Goal: Use online tool/utility: Use online tool/utility

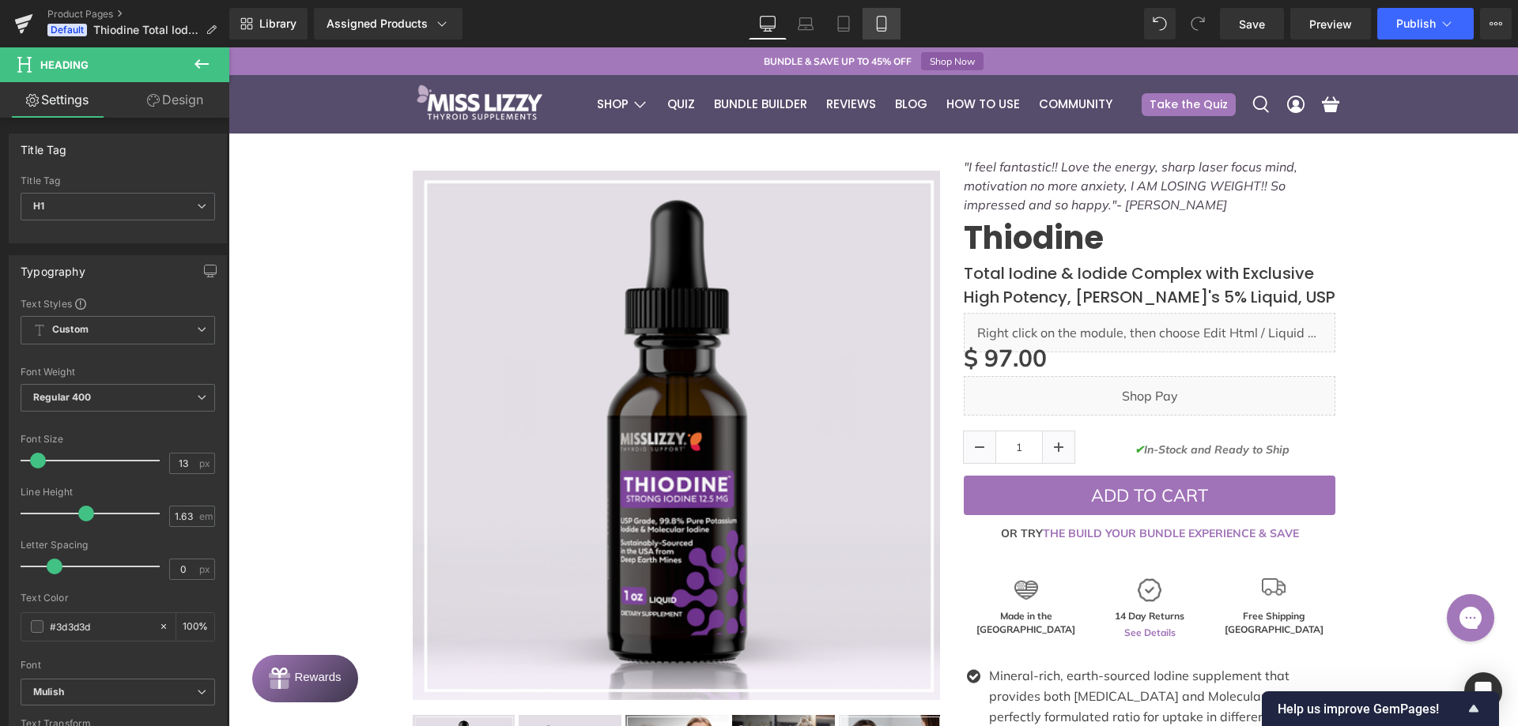
drag, startPoint x: 877, startPoint y: 24, endPoint x: 211, endPoint y: 6, distance: 666.6
click at [877, 24] on icon at bounding box center [881, 24] width 9 height 15
type input "100"
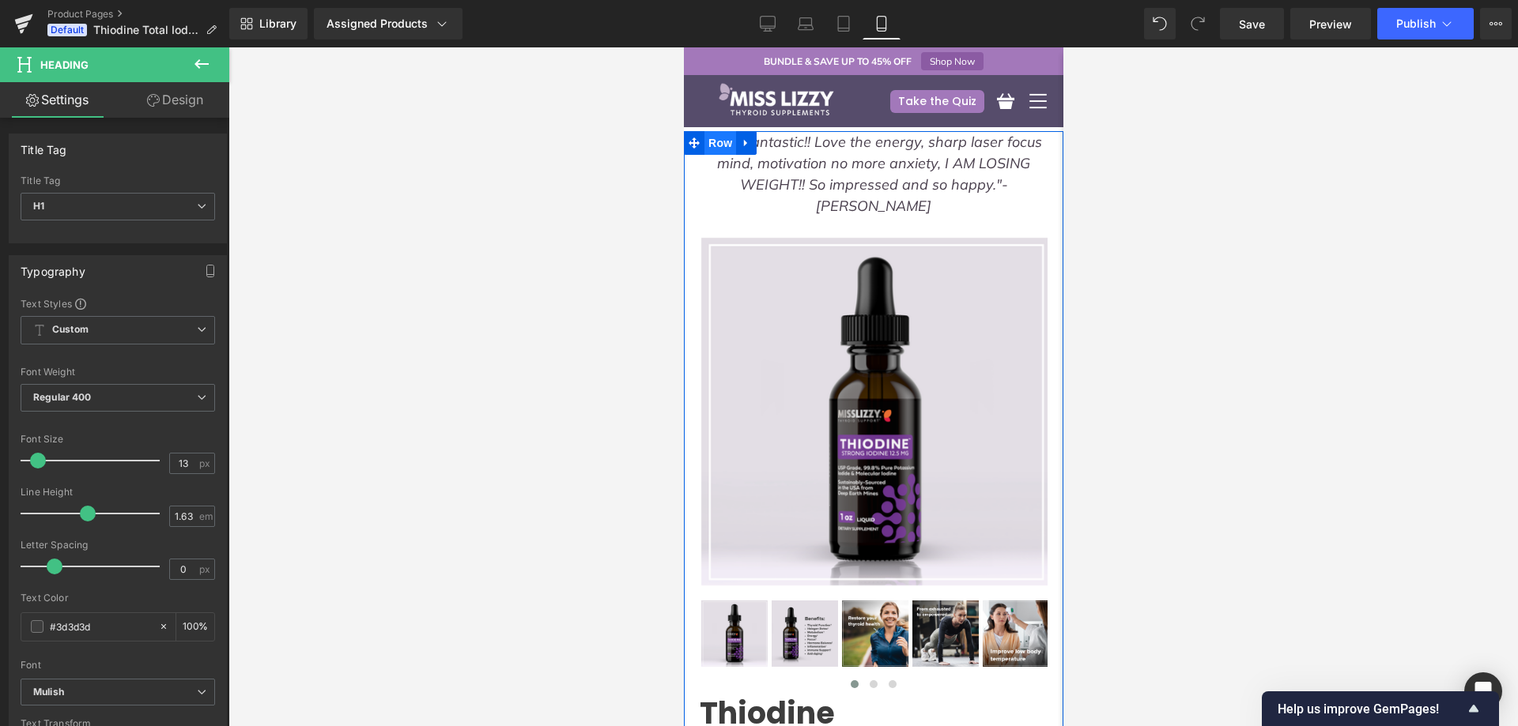
click at [715, 144] on span "Row" at bounding box center [719, 143] width 32 height 24
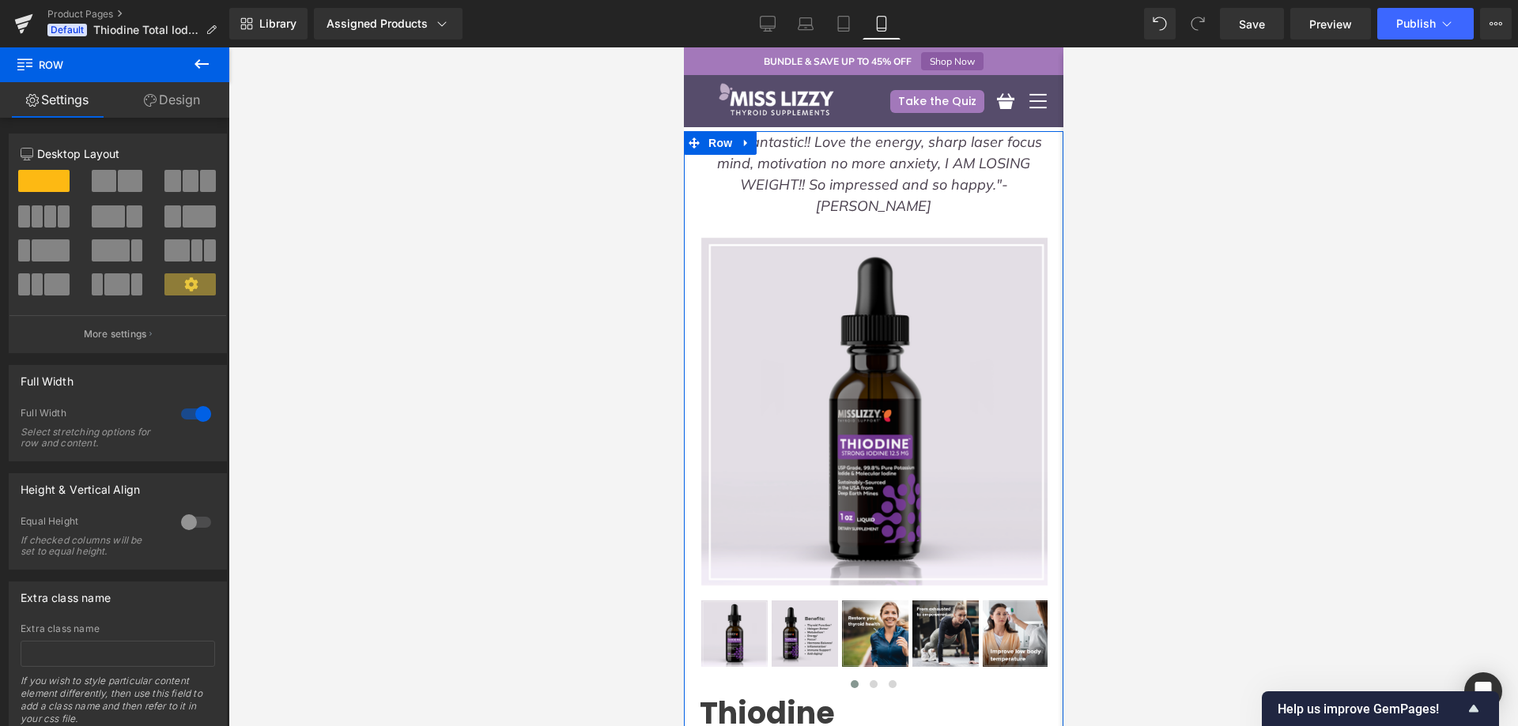
click at [161, 90] on link "Design" at bounding box center [172, 100] width 115 height 36
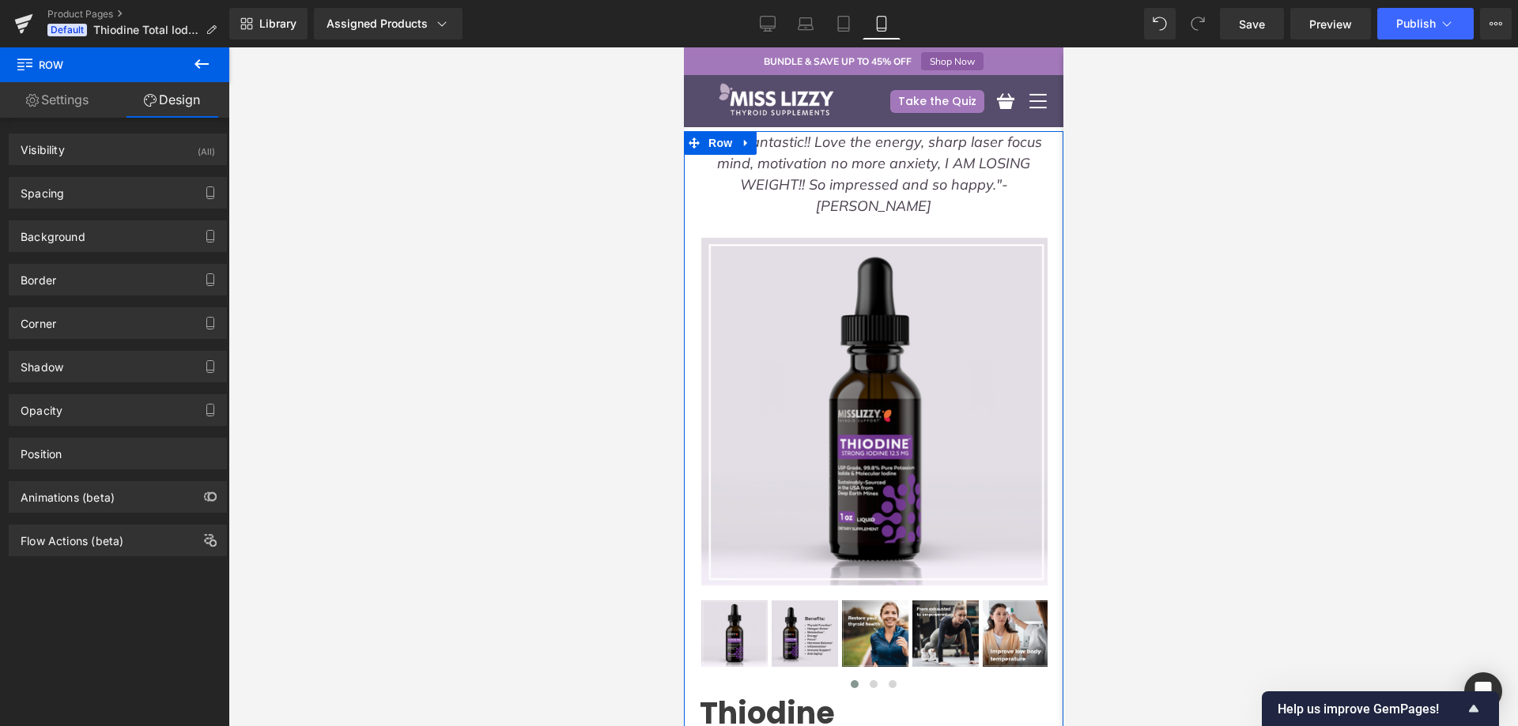
click at [103, 178] on div "Spacing" at bounding box center [117, 193] width 217 height 30
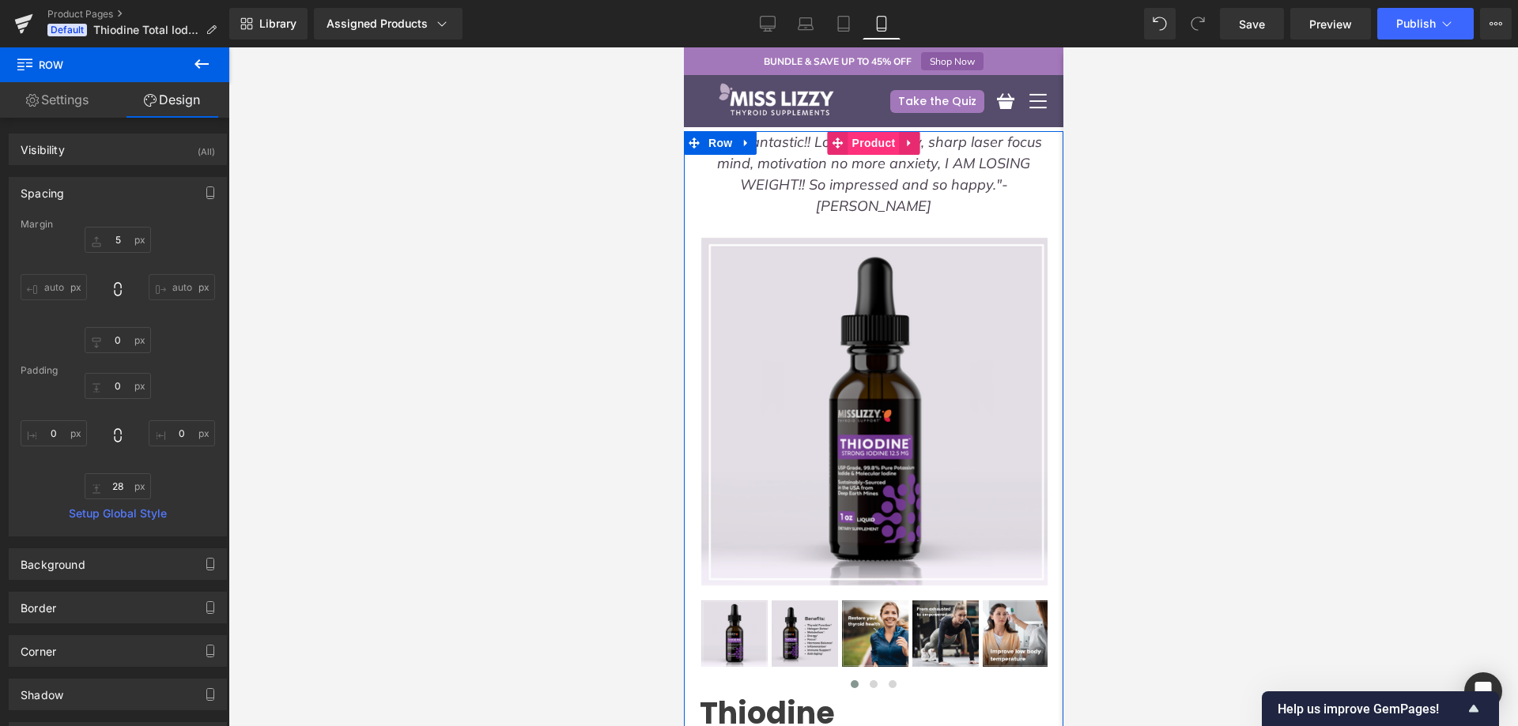
click at [857, 148] on span "Product" at bounding box center [872, 143] width 51 height 24
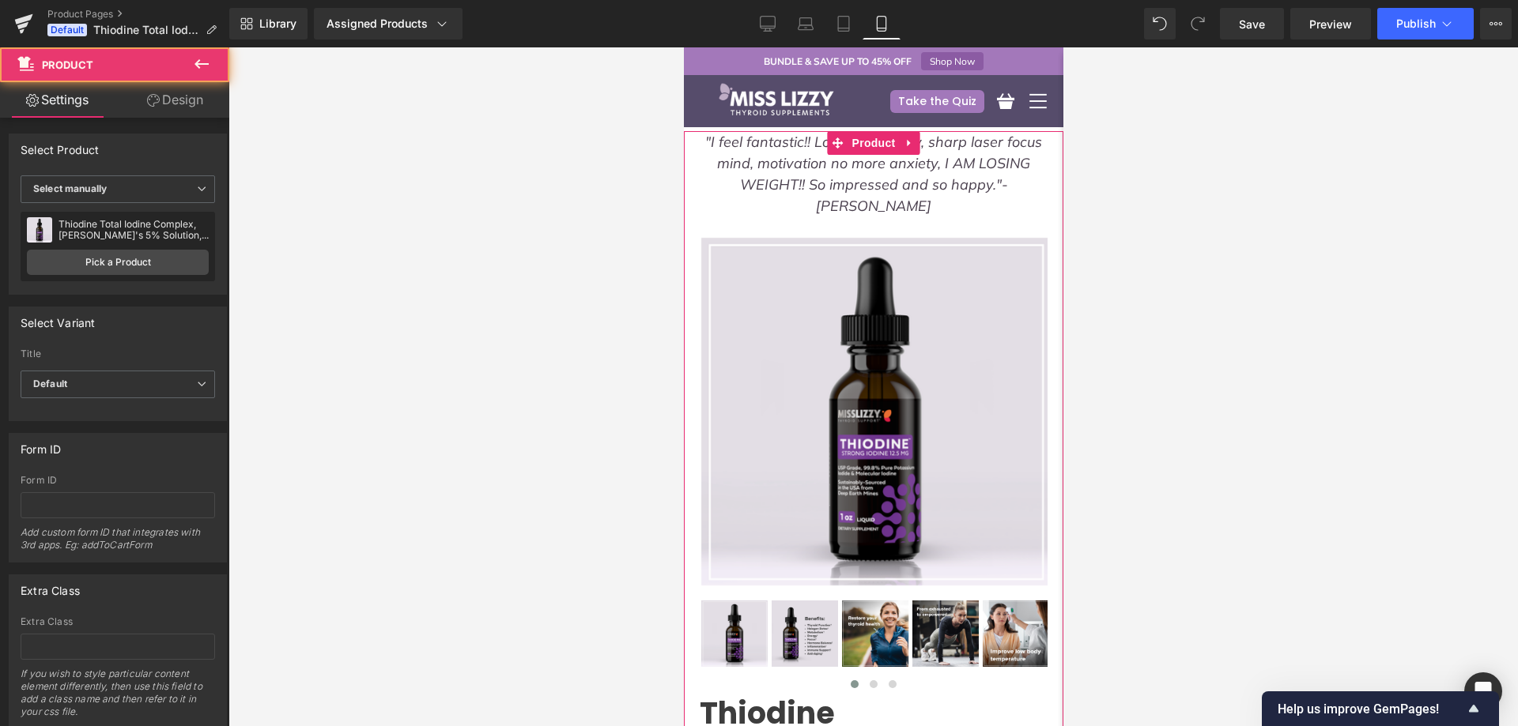
click at [178, 96] on link "Design" at bounding box center [175, 100] width 115 height 36
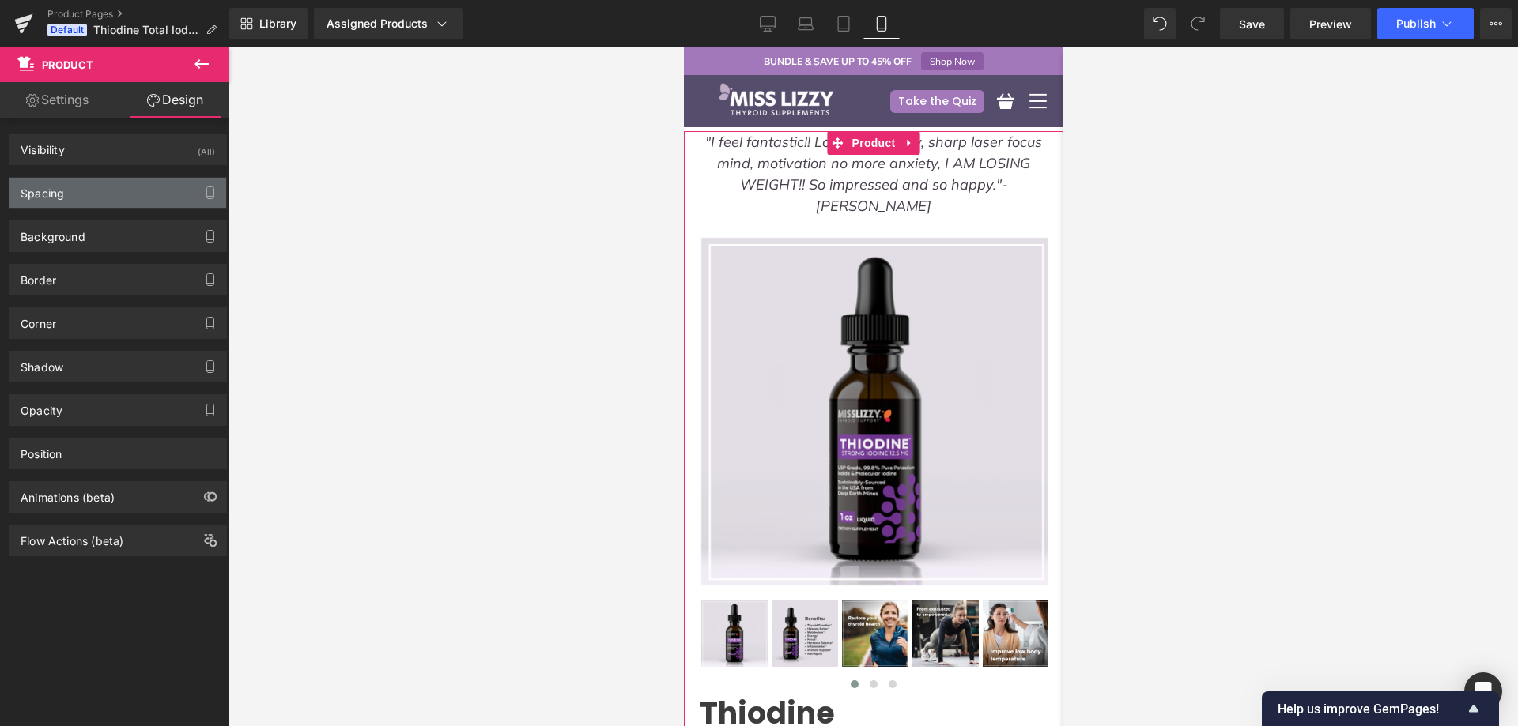
click at [107, 197] on div "Spacing" at bounding box center [117, 193] width 217 height 30
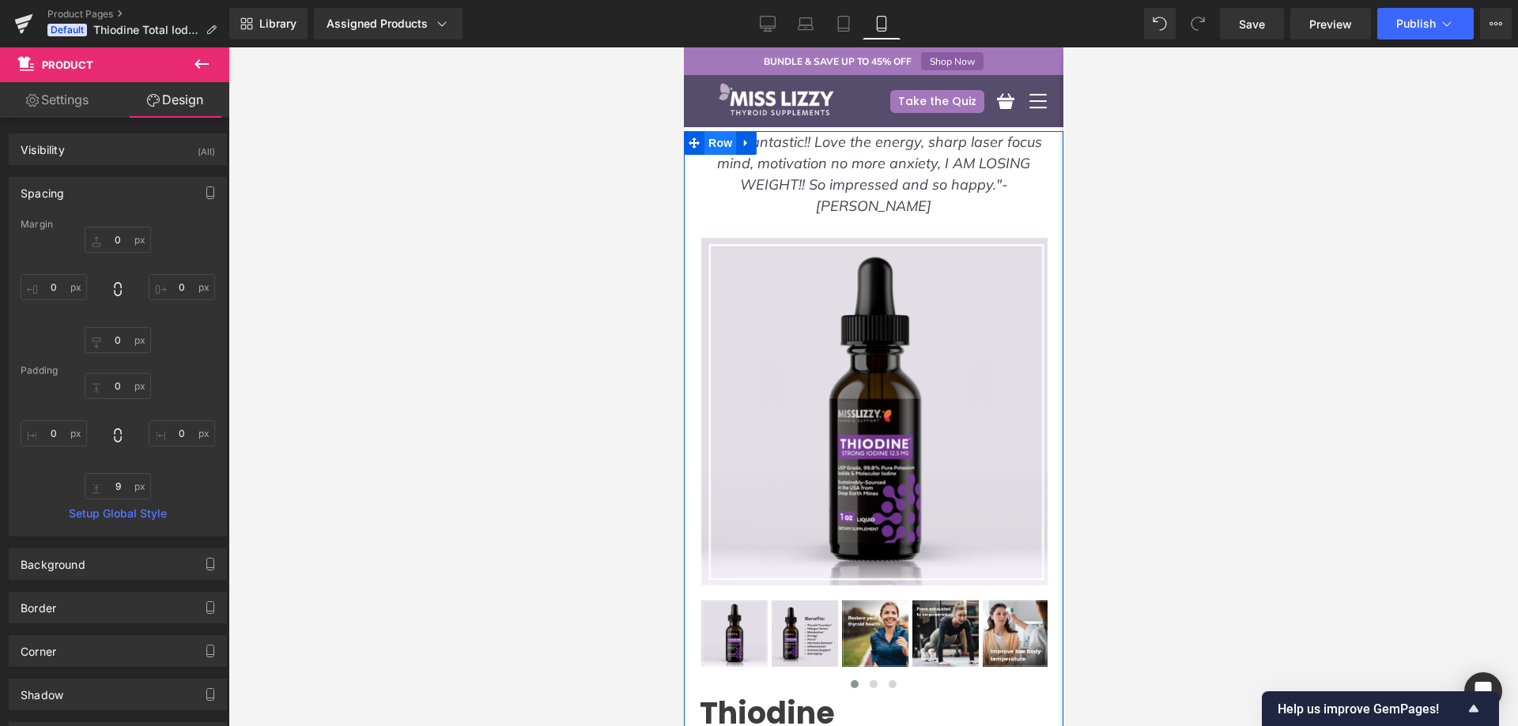
click at [714, 142] on span "Row" at bounding box center [719, 143] width 32 height 24
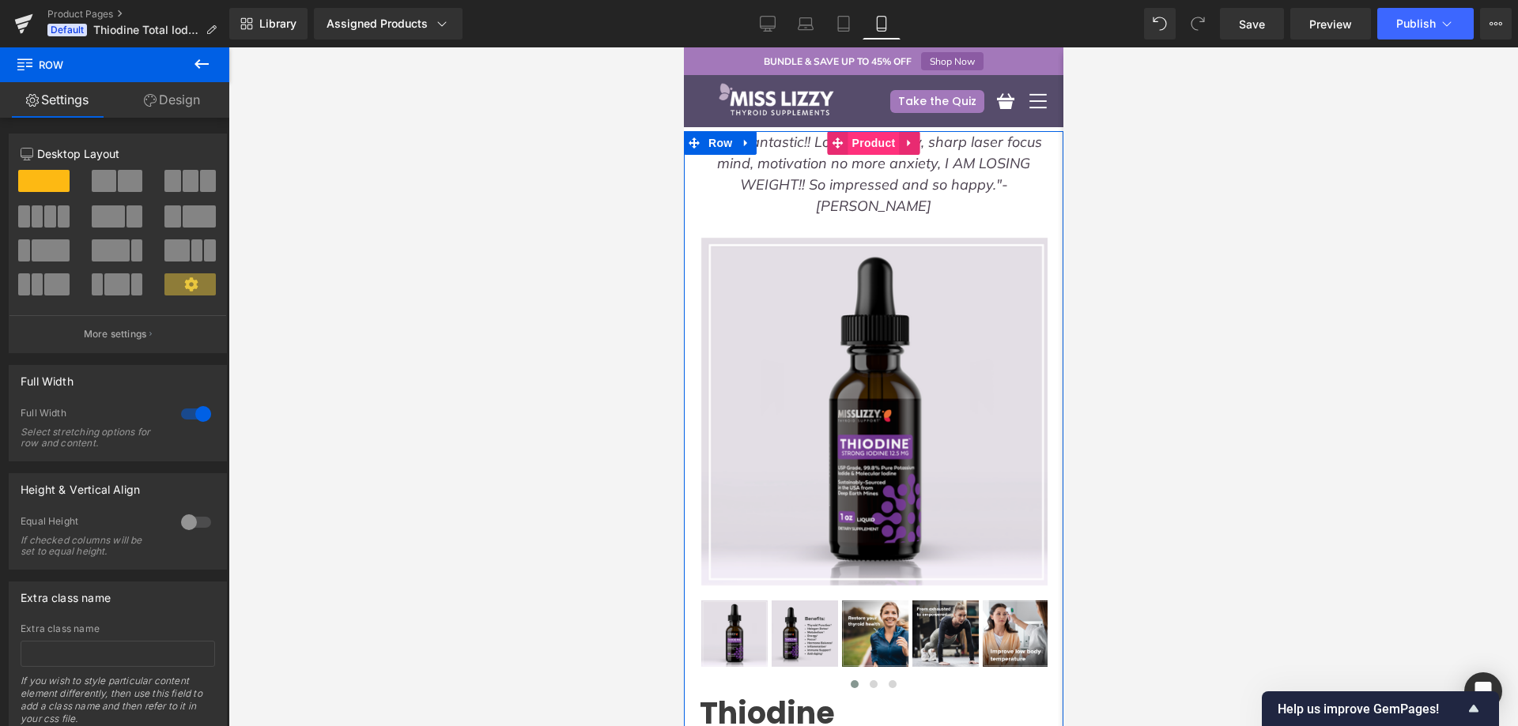
click at [869, 144] on span "Product" at bounding box center [872, 143] width 51 height 24
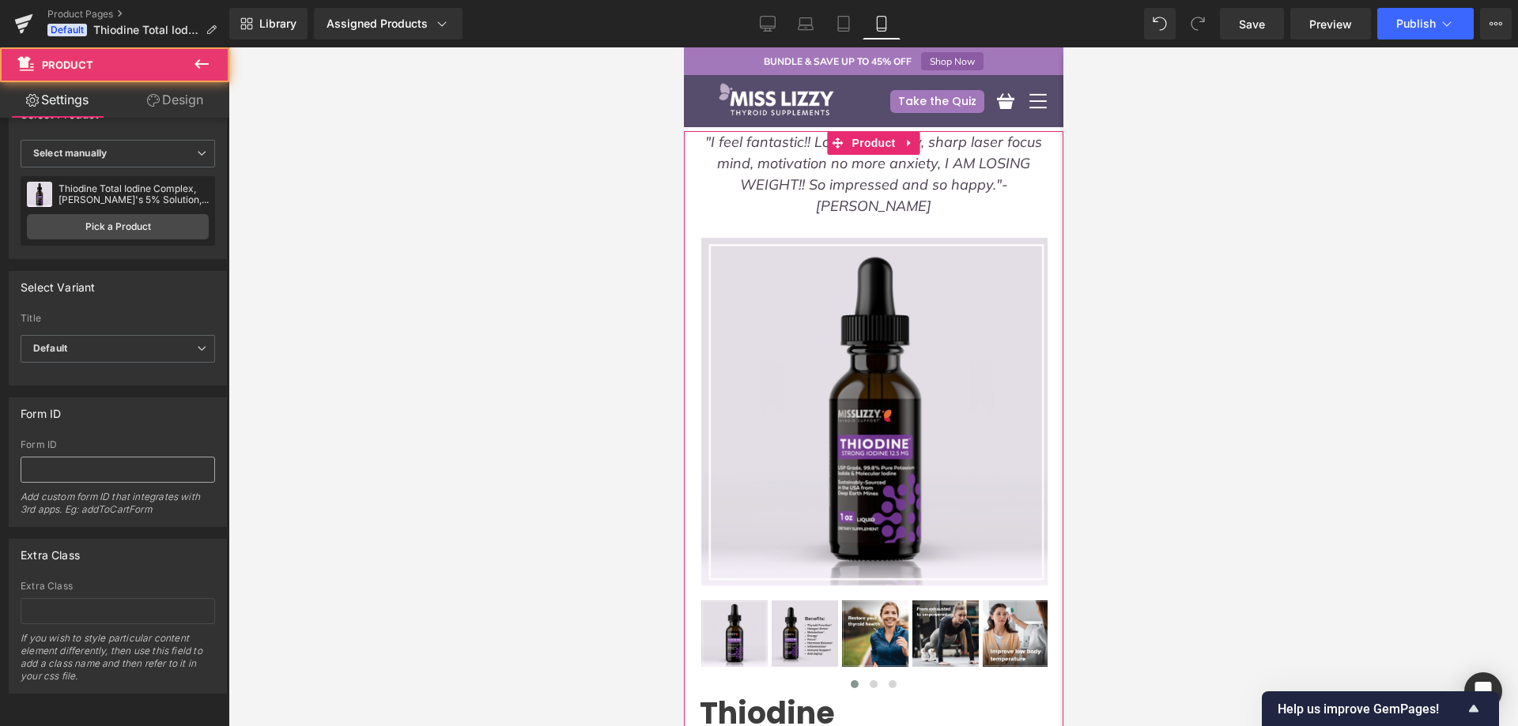
scroll to position [47, 0]
click at [172, 103] on link "Design" at bounding box center [175, 100] width 115 height 36
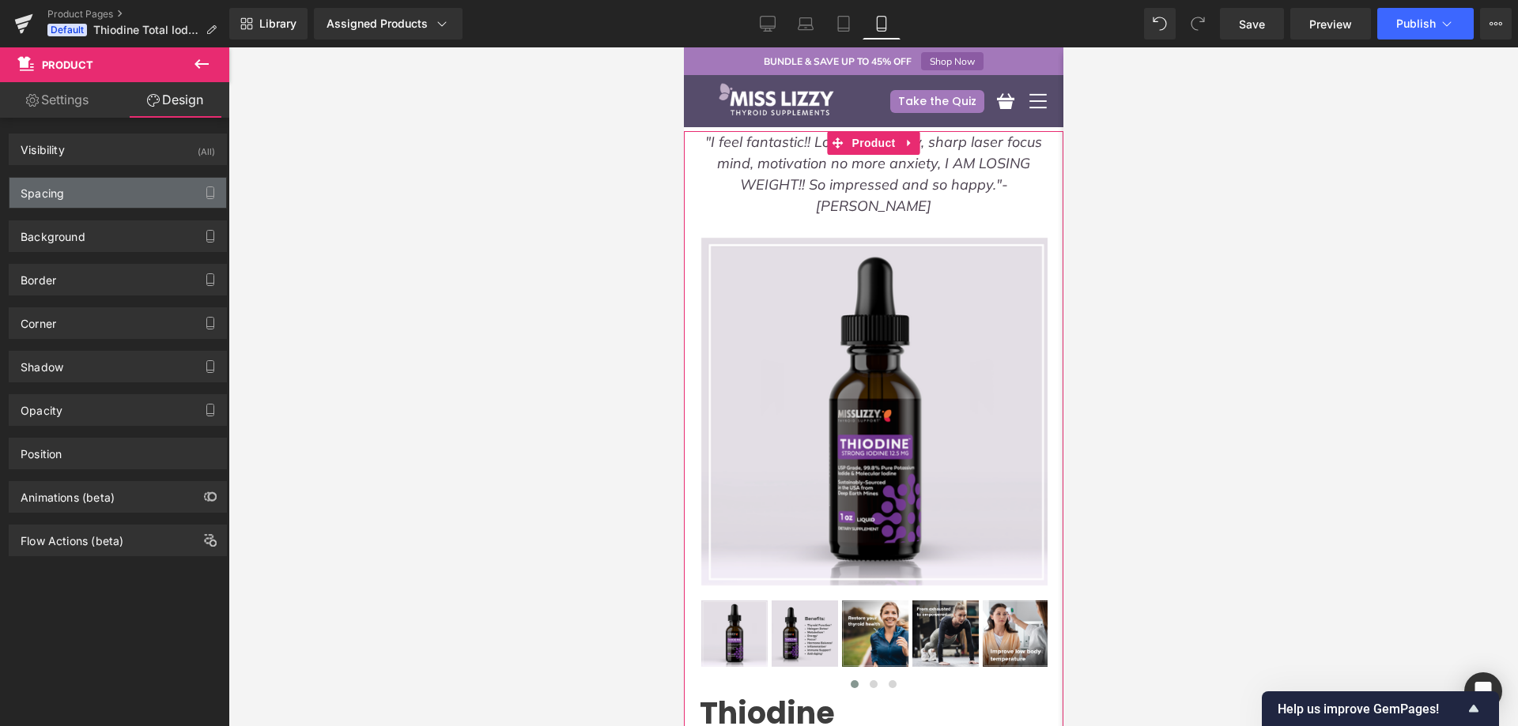
type input "0"
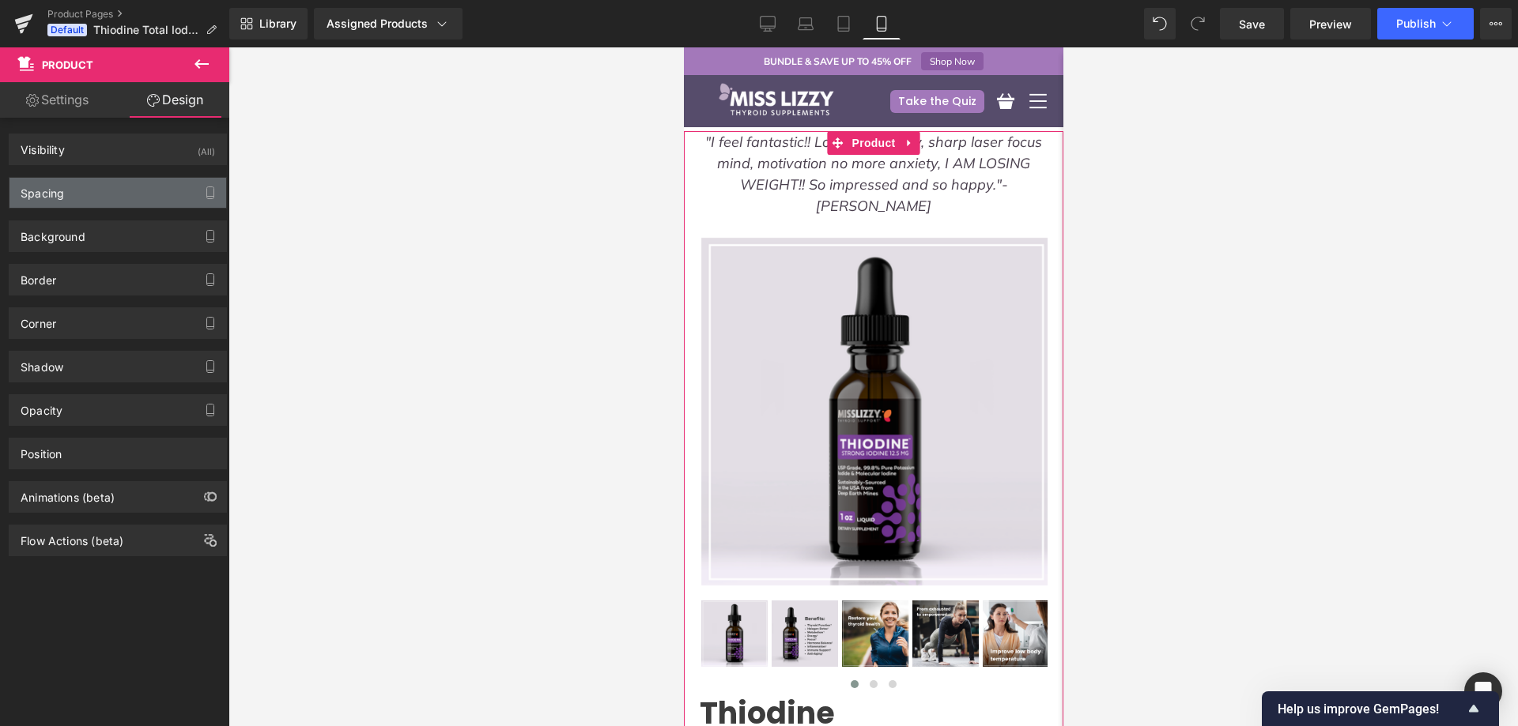
type input "0"
type input "9"
type input "0"
click at [78, 186] on div "Spacing" at bounding box center [117, 193] width 217 height 30
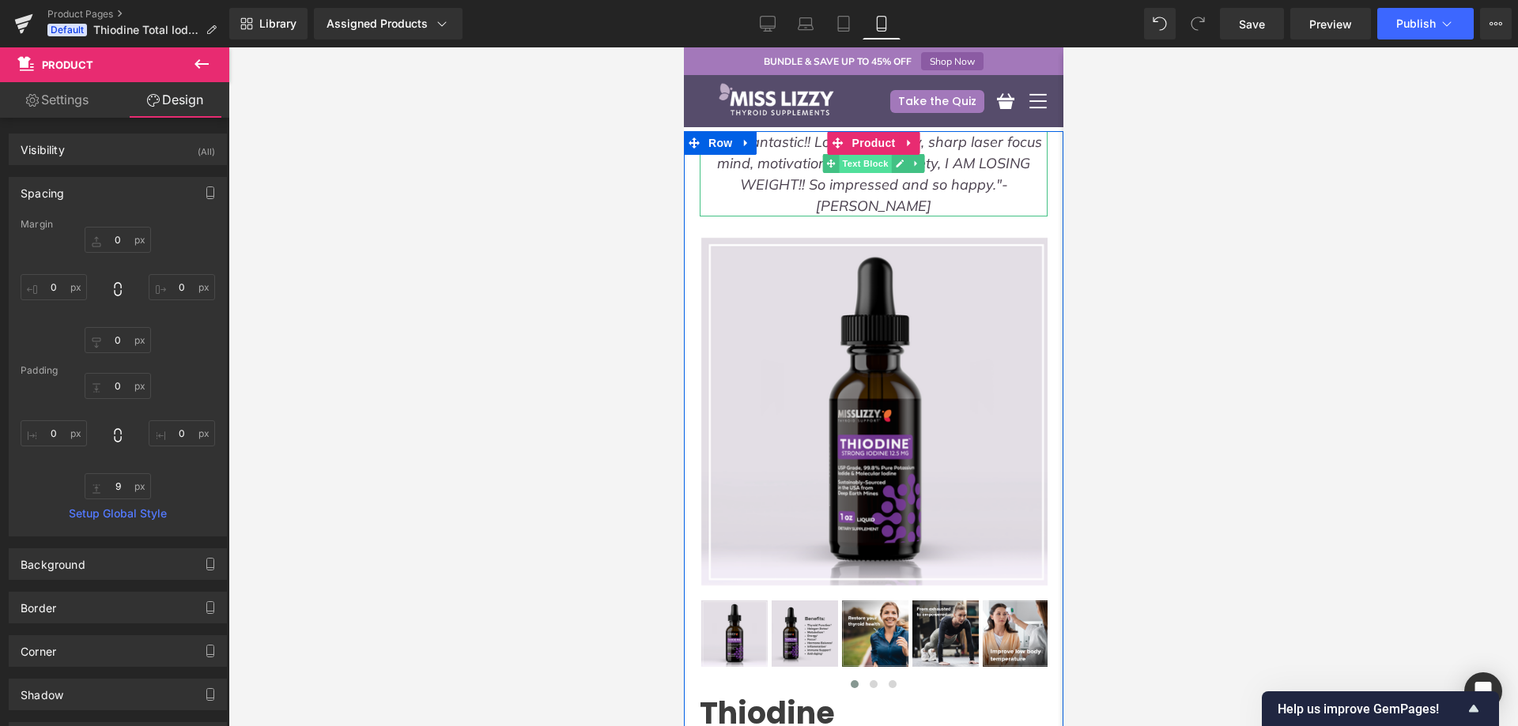
click at [853, 164] on span "Text Block" at bounding box center [864, 163] width 52 height 19
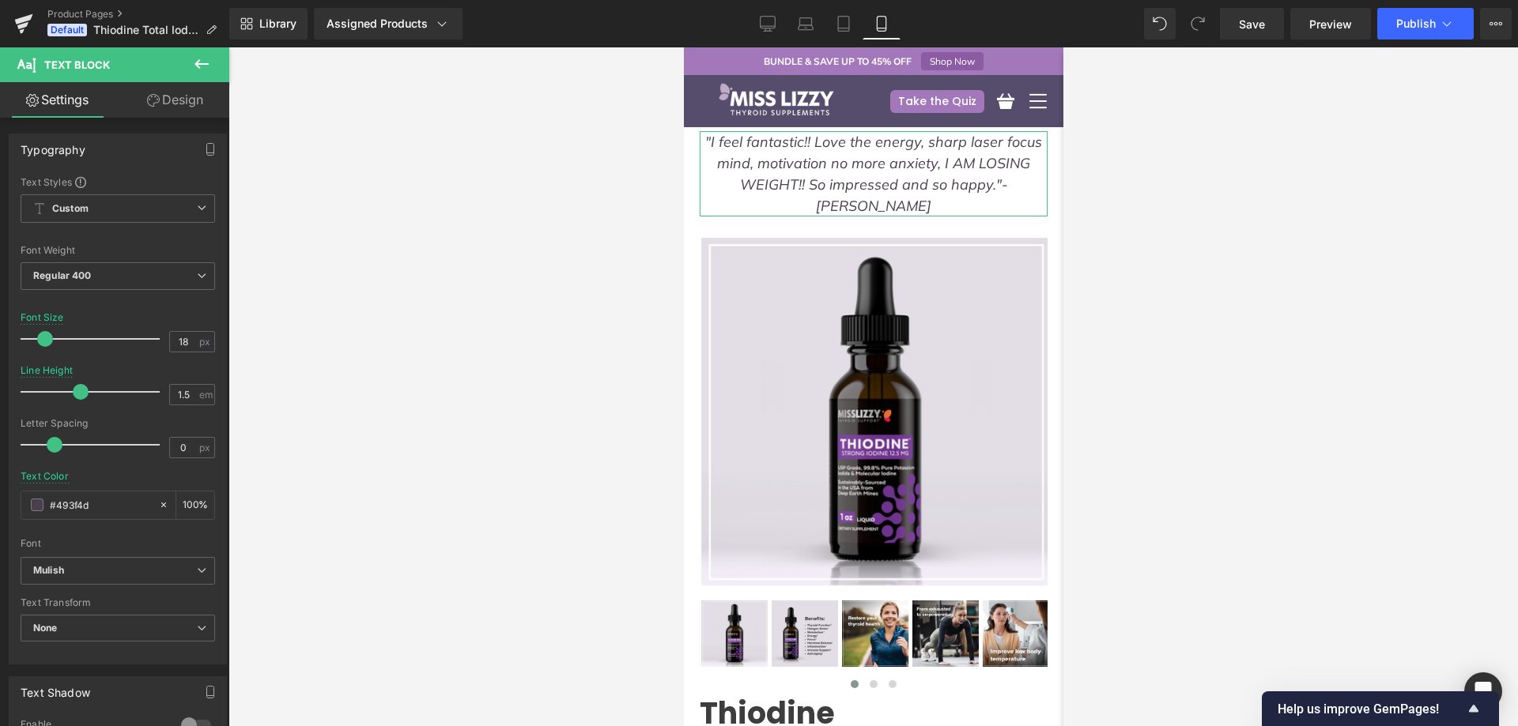
click at [173, 92] on link "Design" at bounding box center [175, 100] width 115 height 36
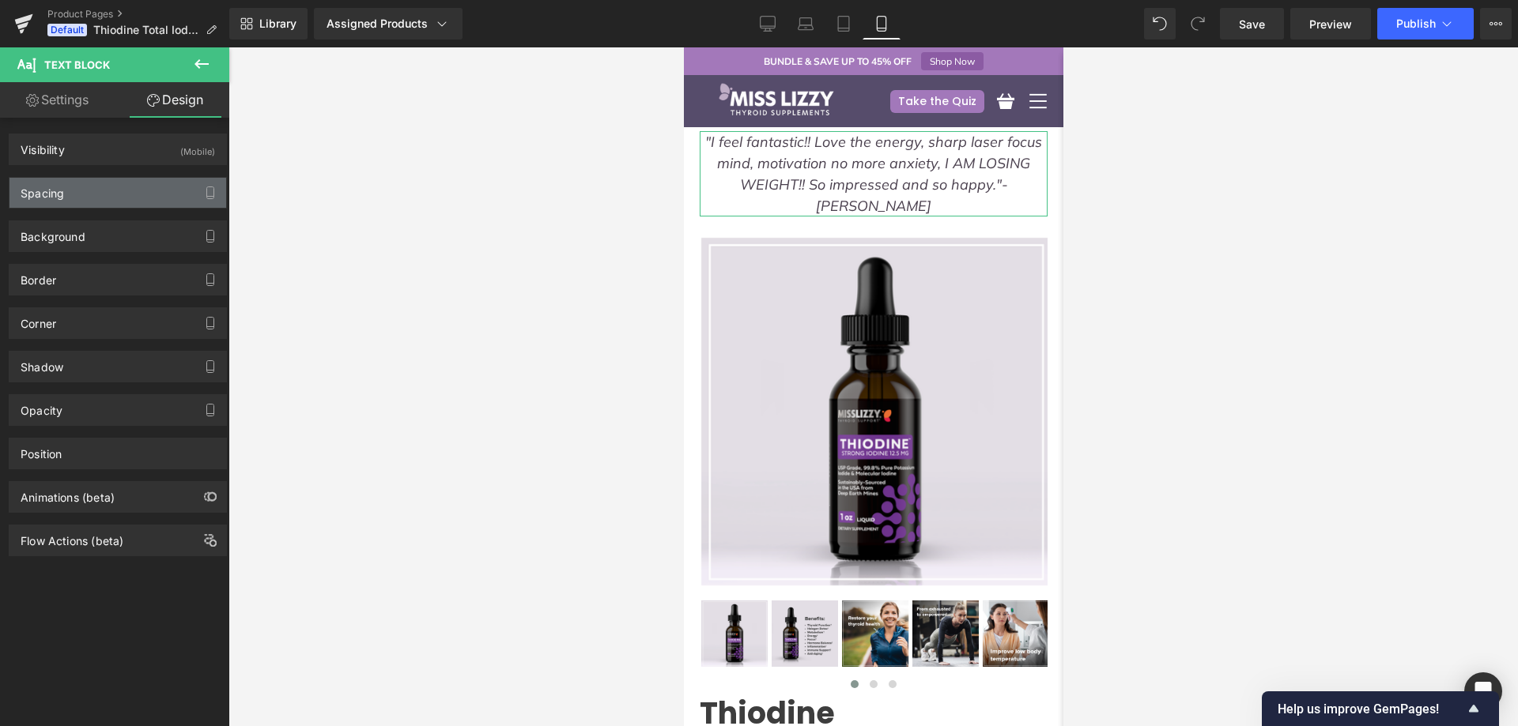
click at [82, 202] on div "Spacing" at bounding box center [117, 193] width 217 height 30
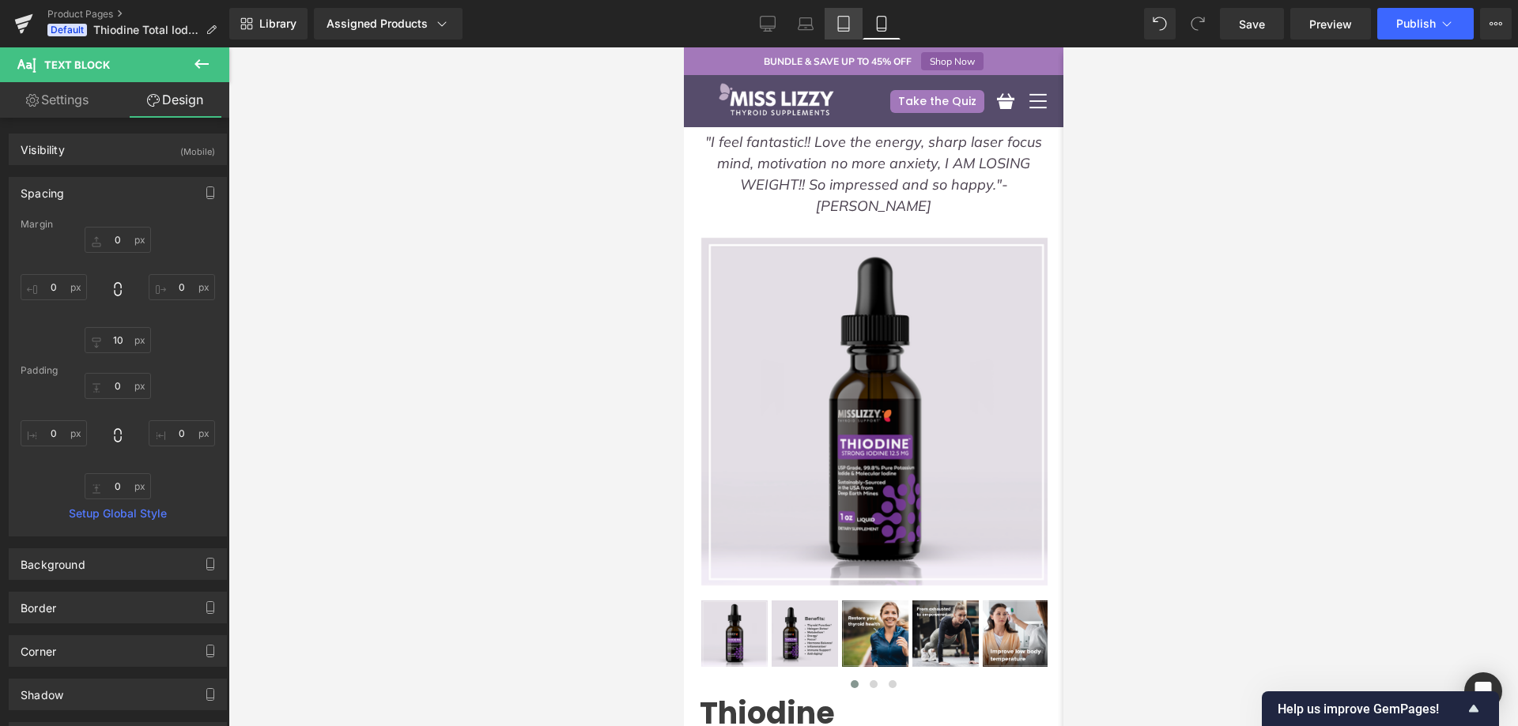
click at [858, 28] on link "Tablet" at bounding box center [843, 24] width 38 height 32
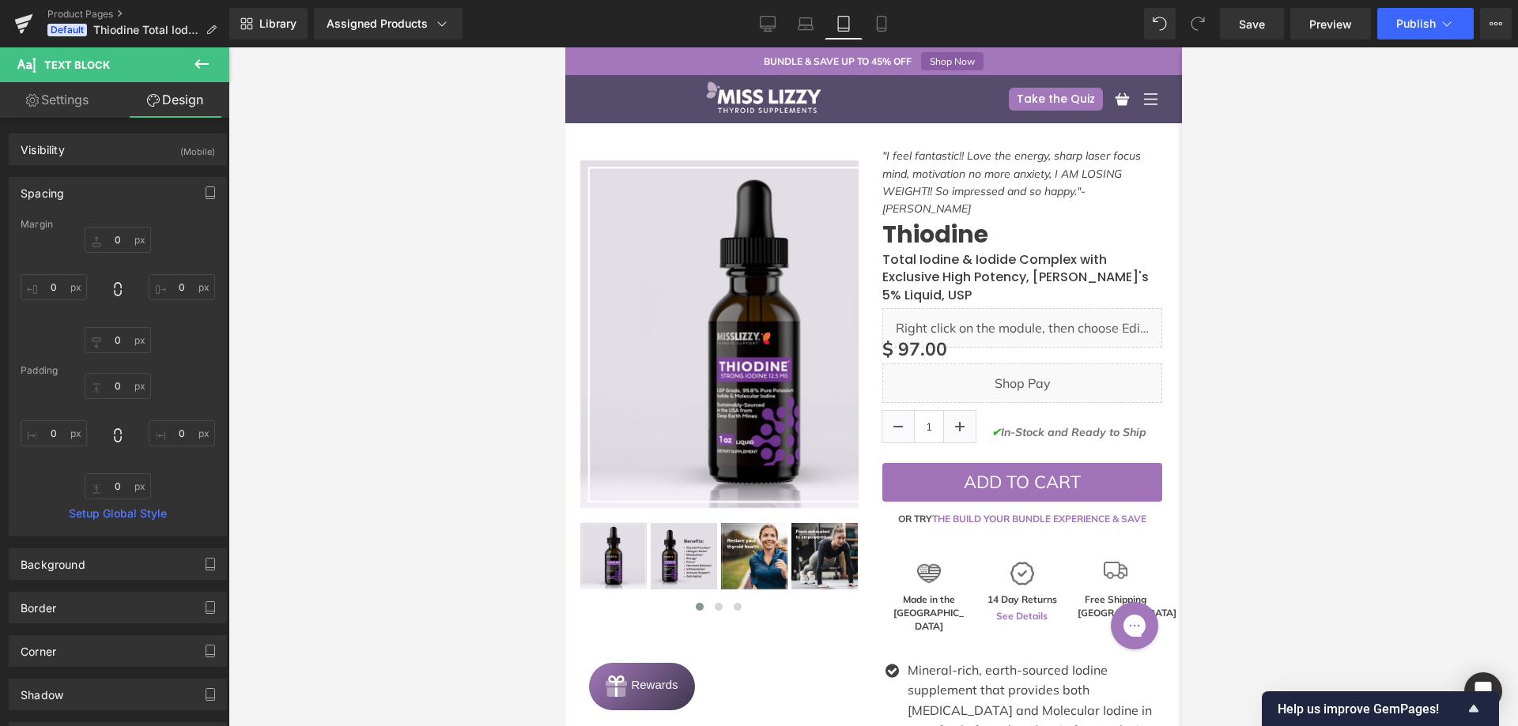
type input "0"
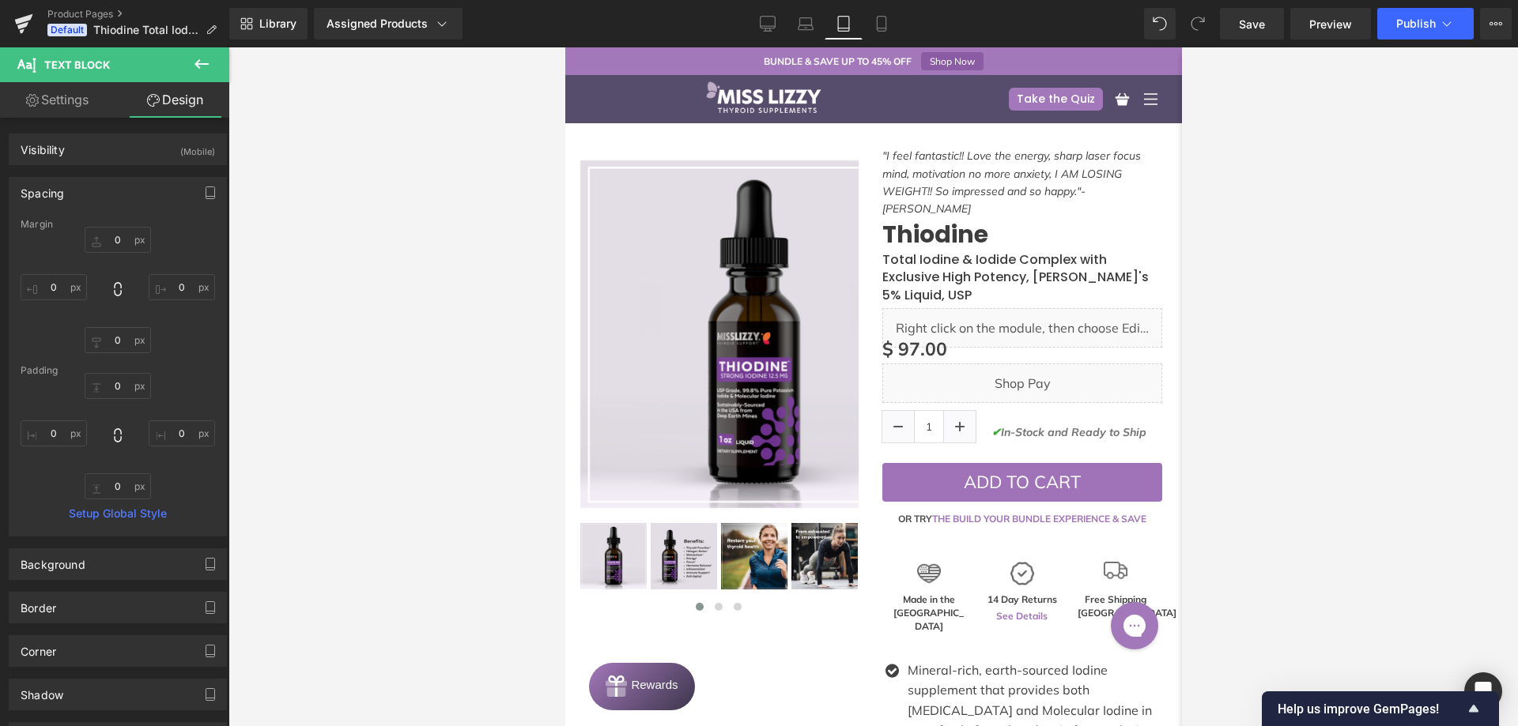
type input "0"
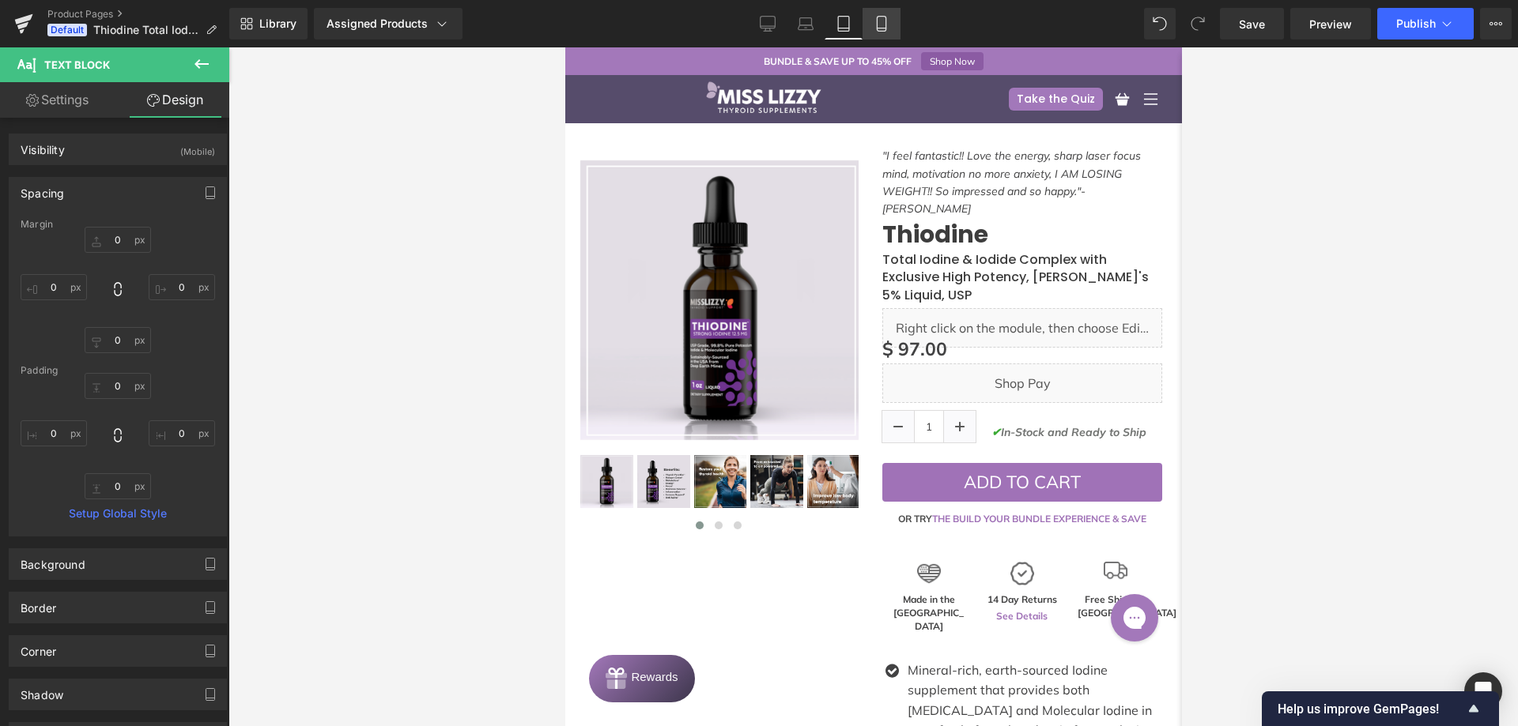
click at [882, 17] on icon at bounding box center [881, 24] width 16 height 16
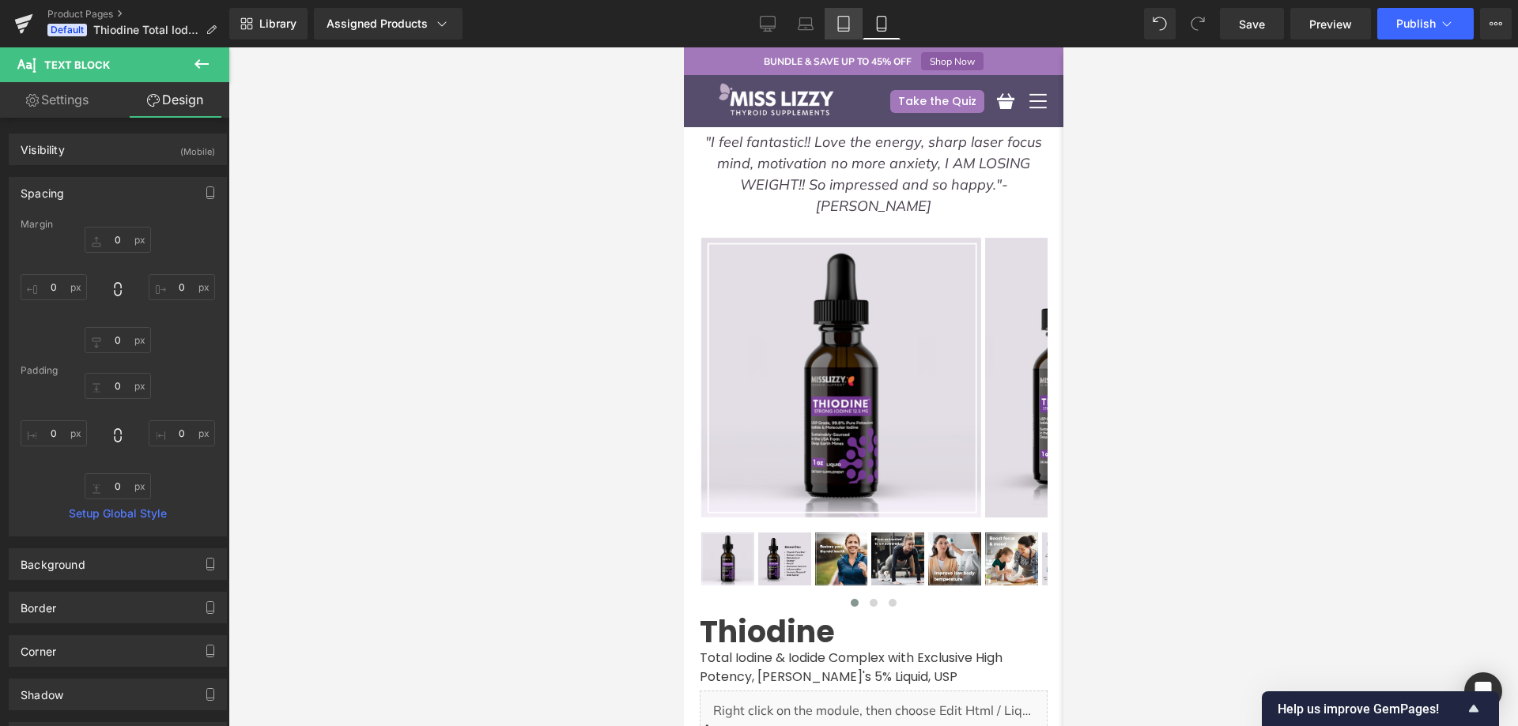
type input "0"
type input "10"
type input "0"
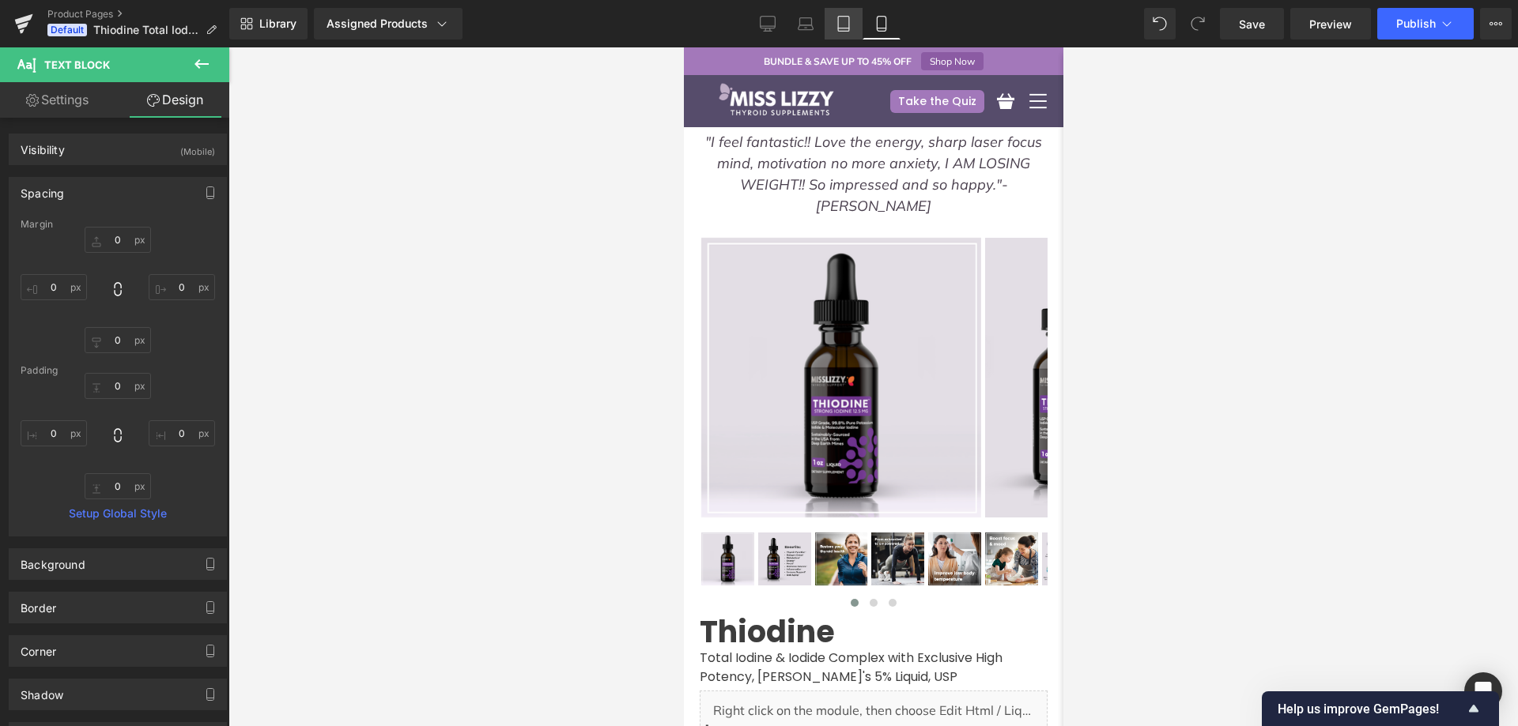
type input "0"
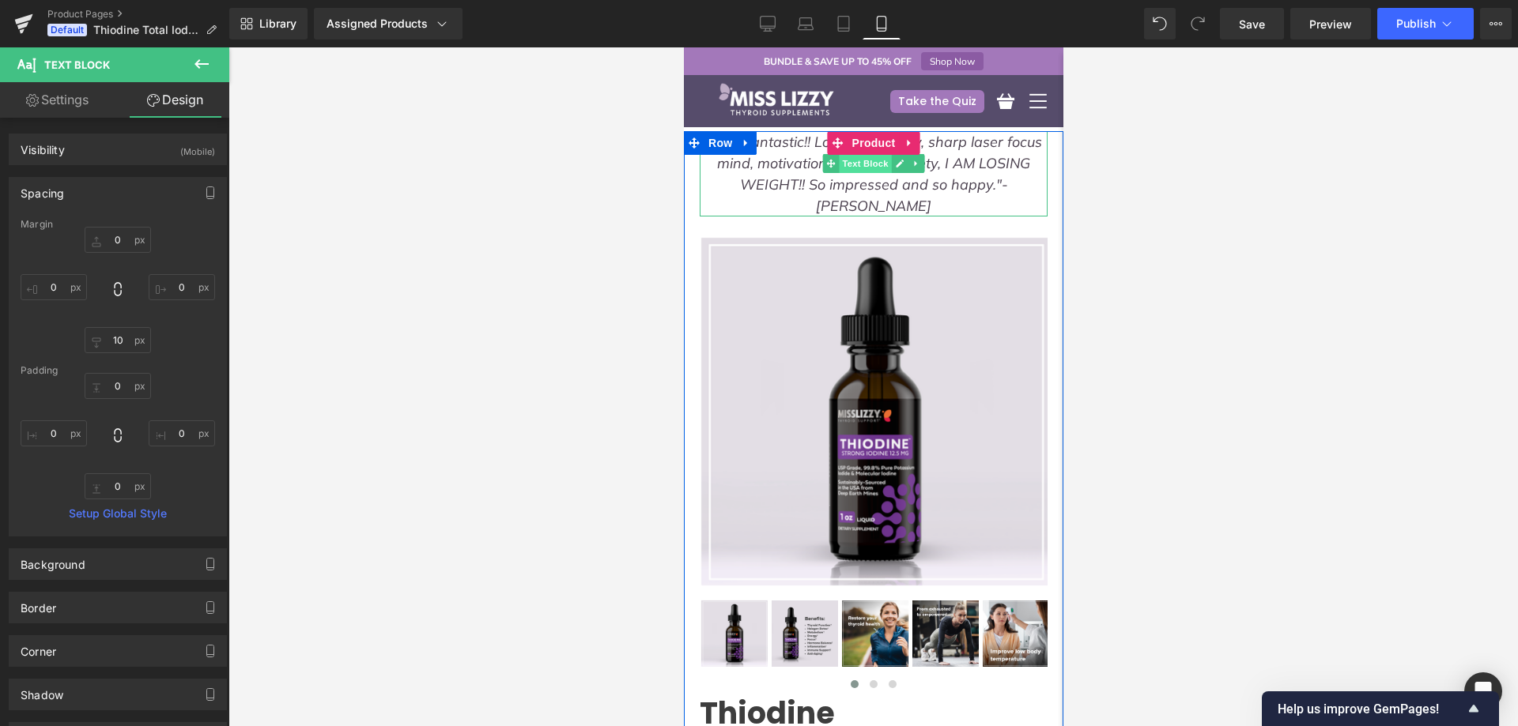
click at [860, 161] on span "Text Block" at bounding box center [864, 163] width 52 height 19
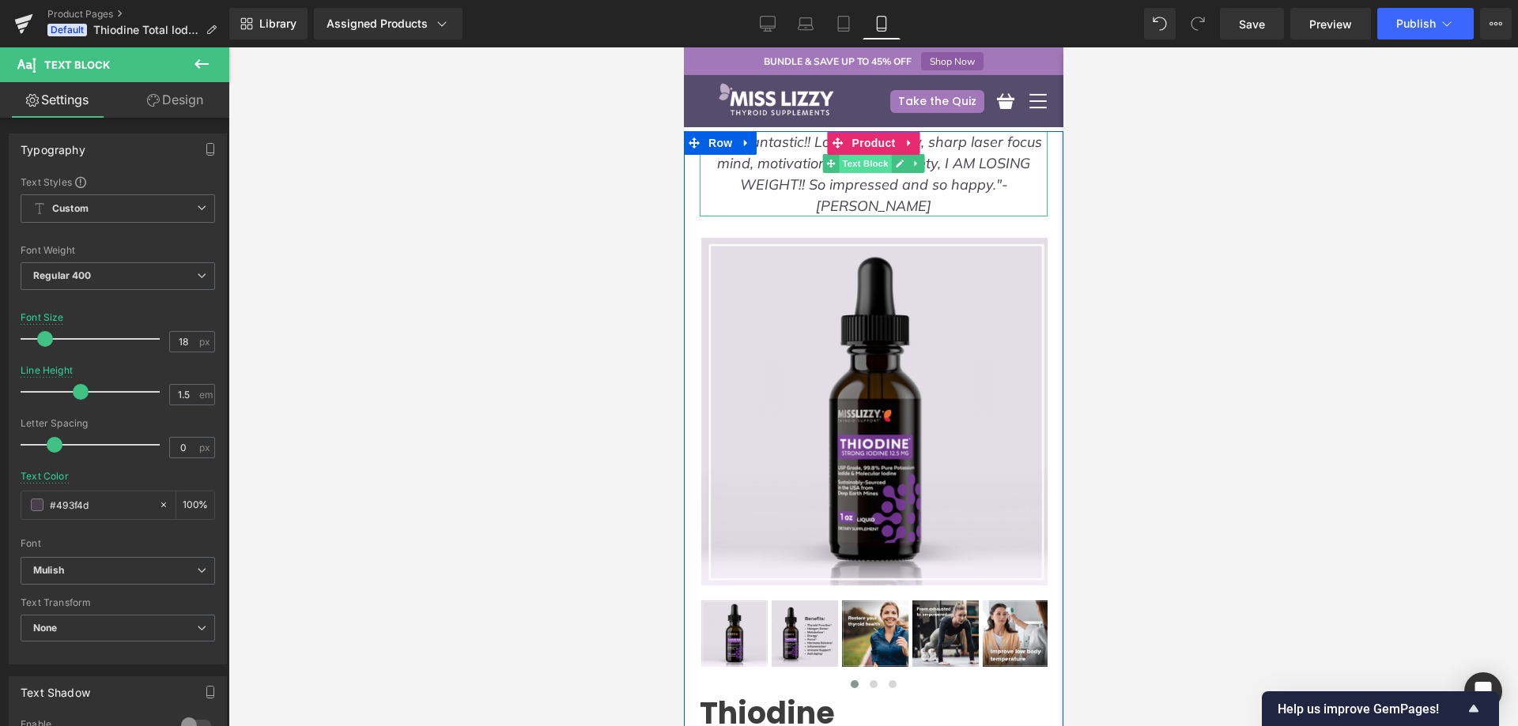
click at [872, 166] on span "Text Block" at bounding box center [864, 163] width 52 height 19
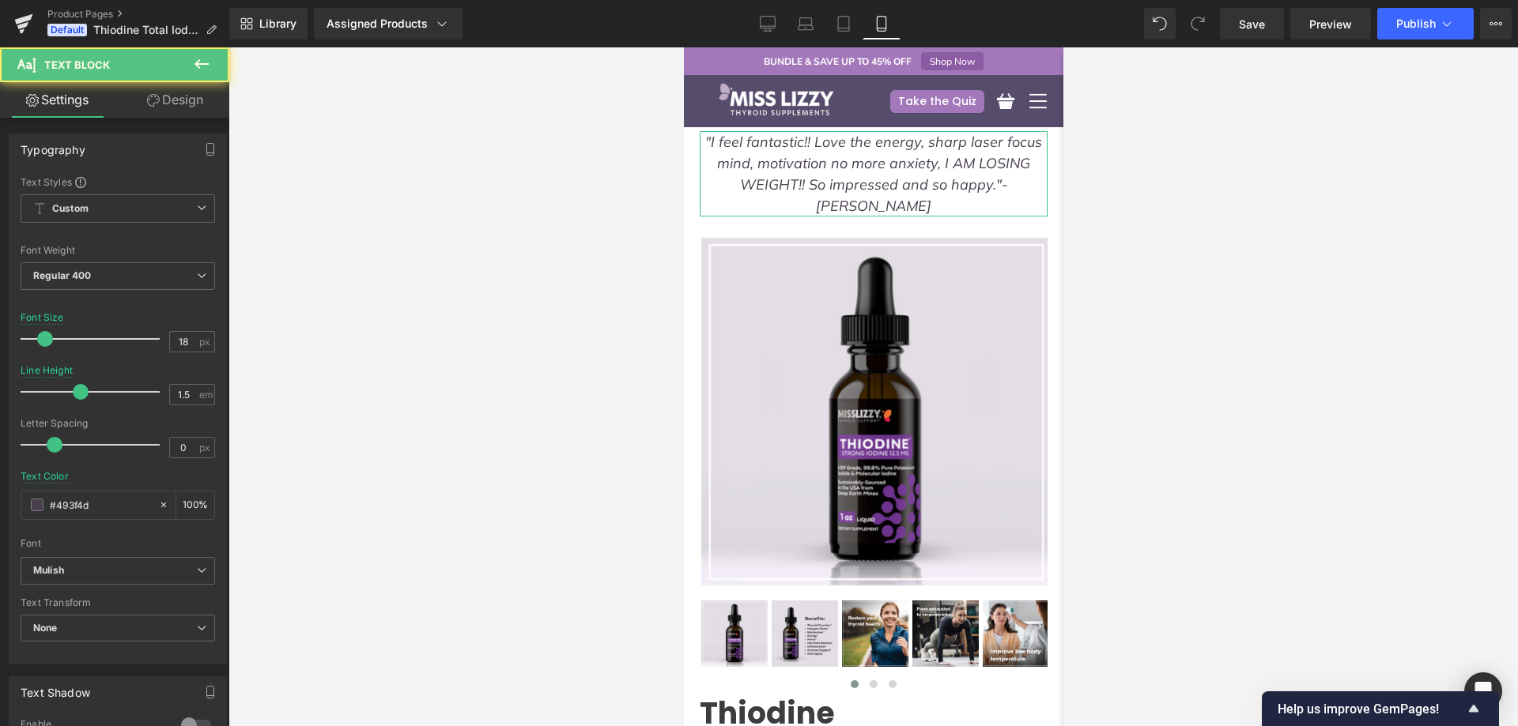
click at [187, 117] on link "Design" at bounding box center [175, 100] width 115 height 36
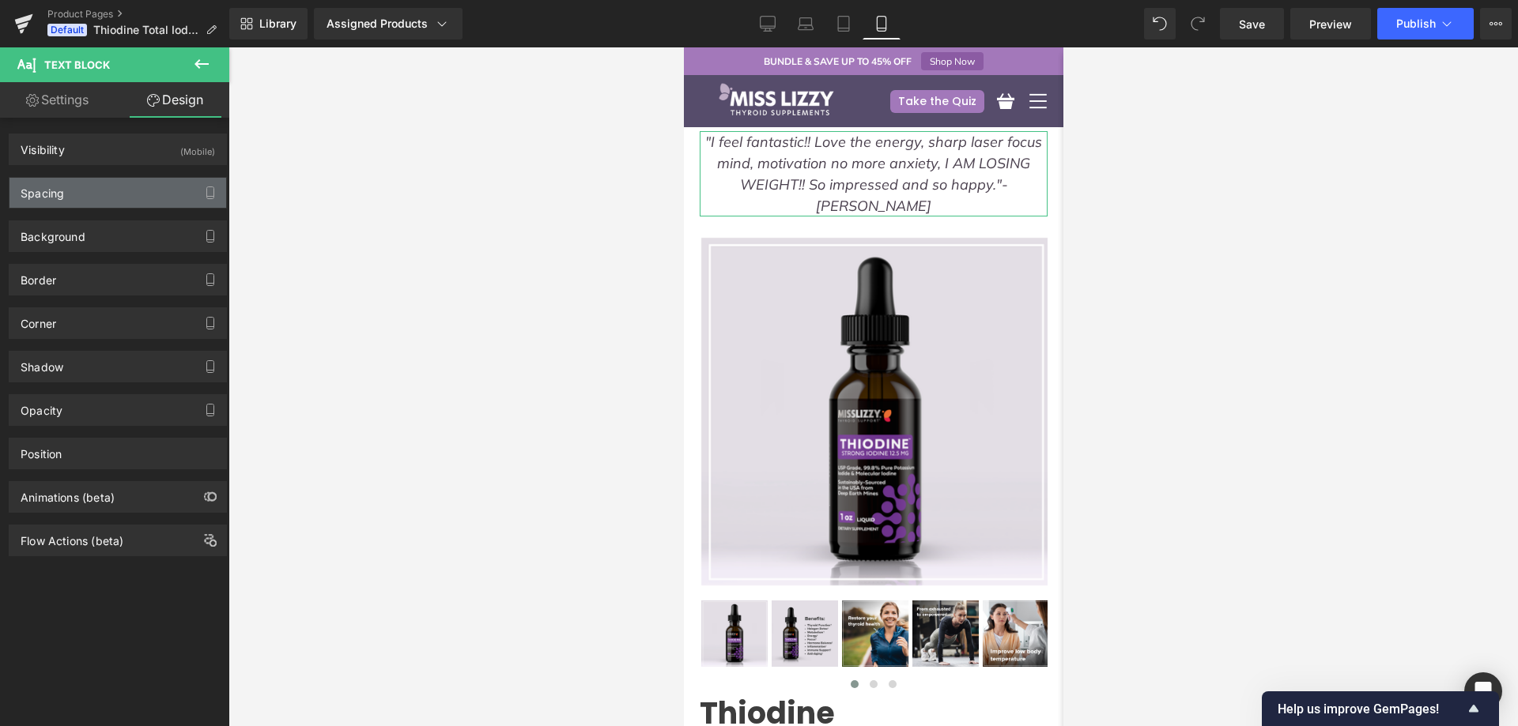
click at [142, 184] on div "Spacing" at bounding box center [117, 193] width 217 height 30
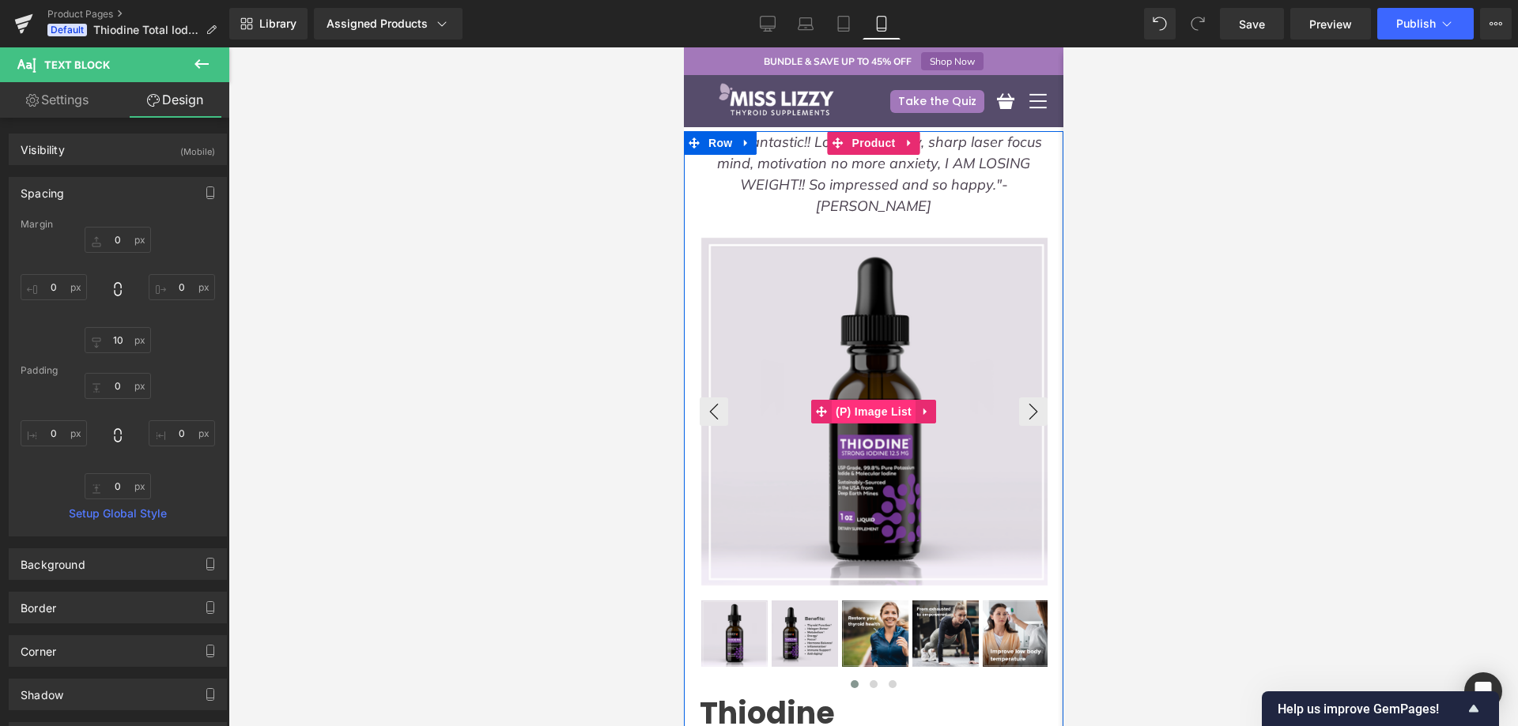
click at [847, 400] on span "(P) Image List" at bounding box center [873, 412] width 84 height 24
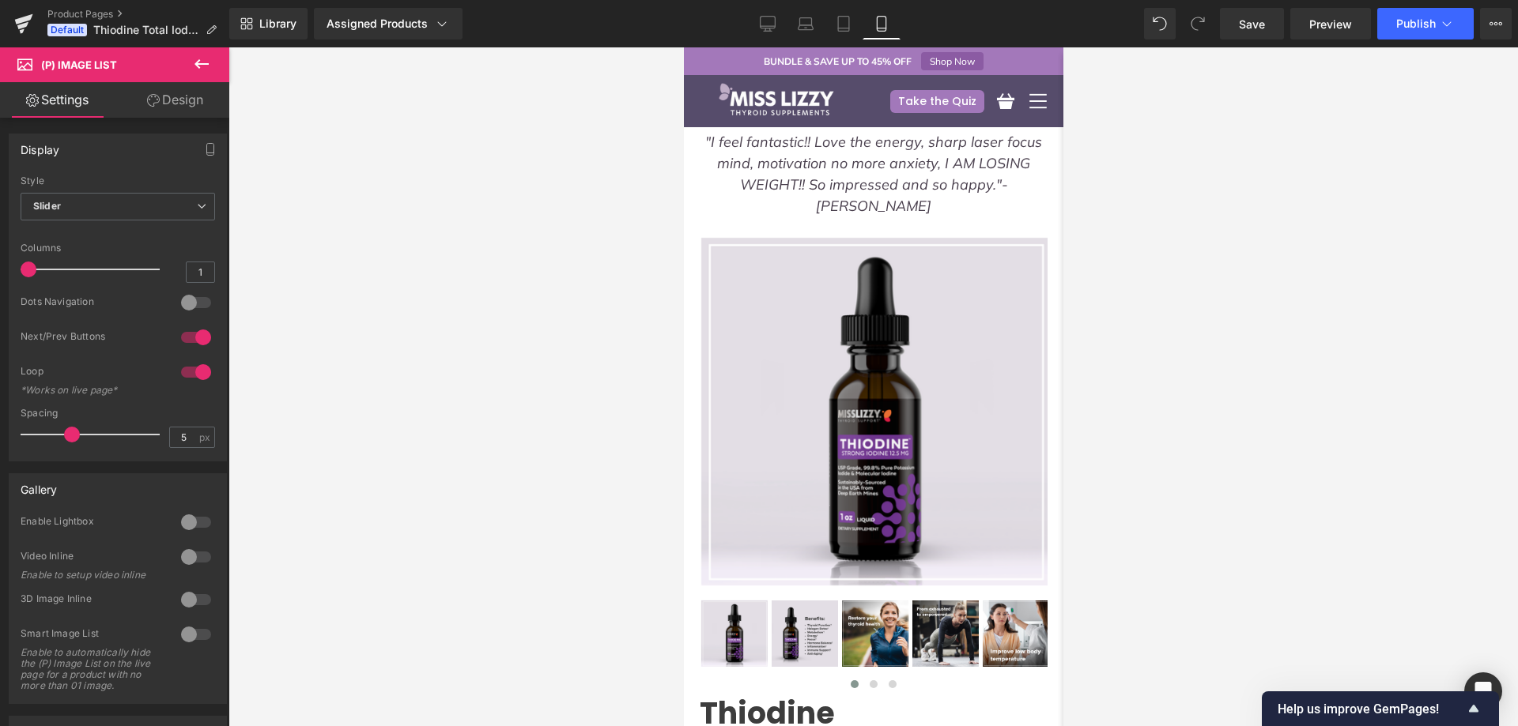
click at [205, 97] on link "Design" at bounding box center [175, 100] width 115 height 36
click at [0, 0] on div "Spacing" at bounding box center [0, 0] width 0 height 0
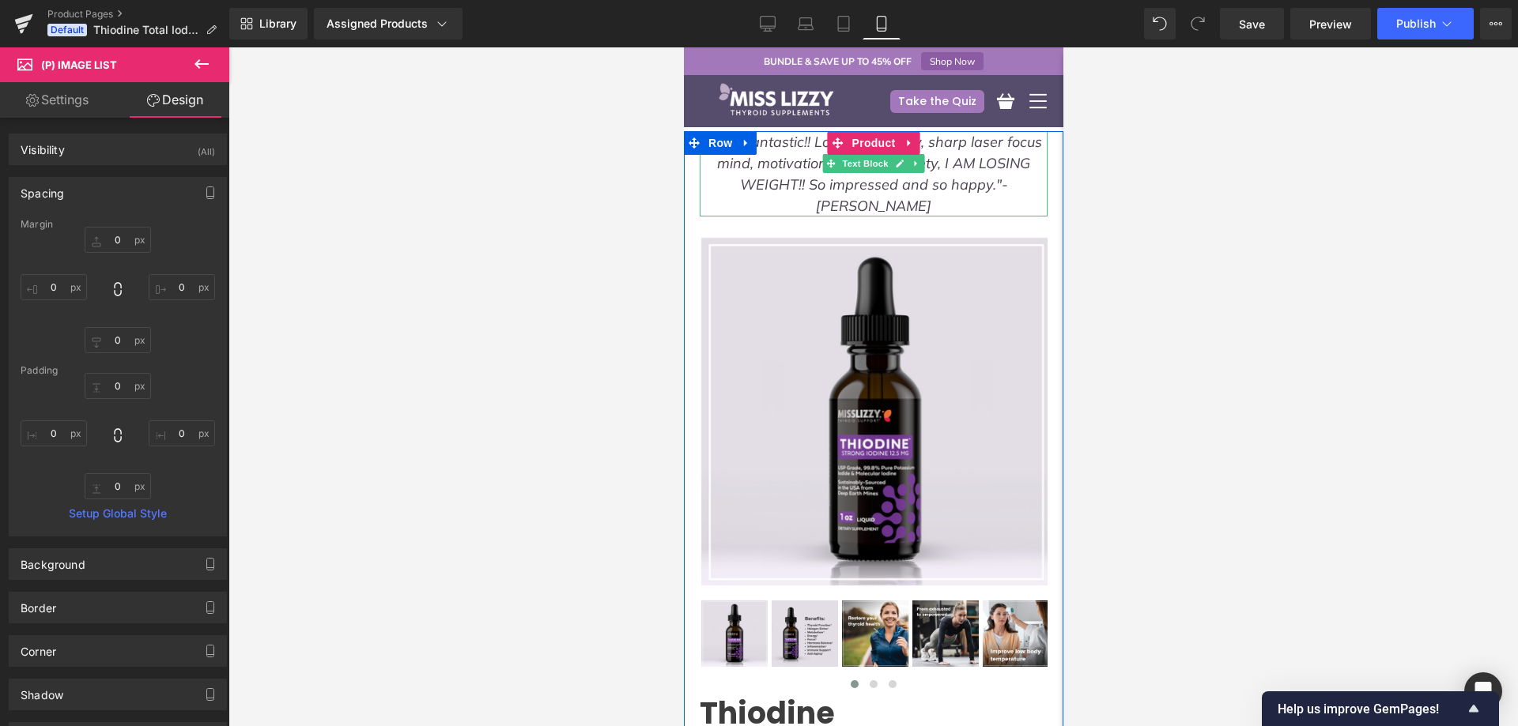
click at [791, 180] on icon ""I feel fantastic!! Love the energy, sharp laser focus mind, motivation no more…" at bounding box center [872, 174] width 337 height 82
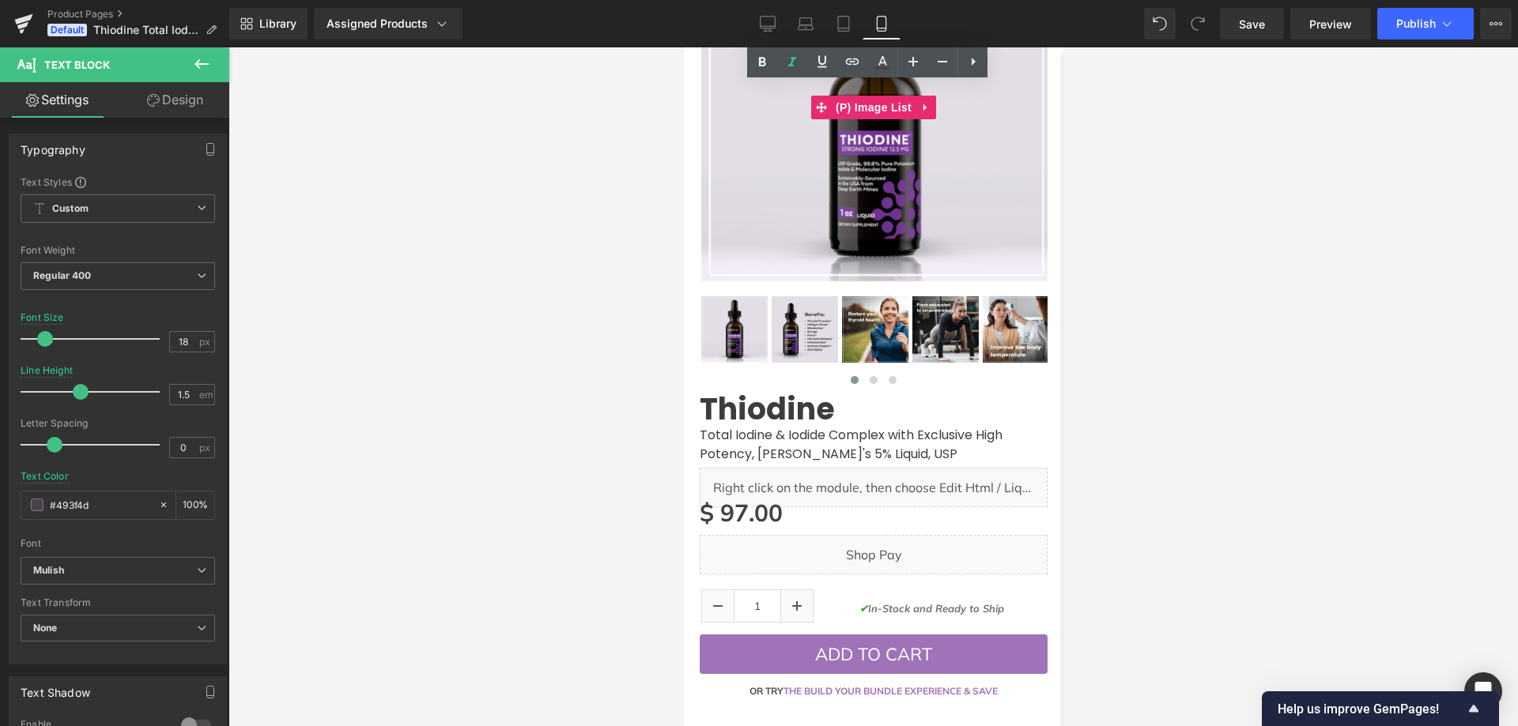
scroll to position [316, 0]
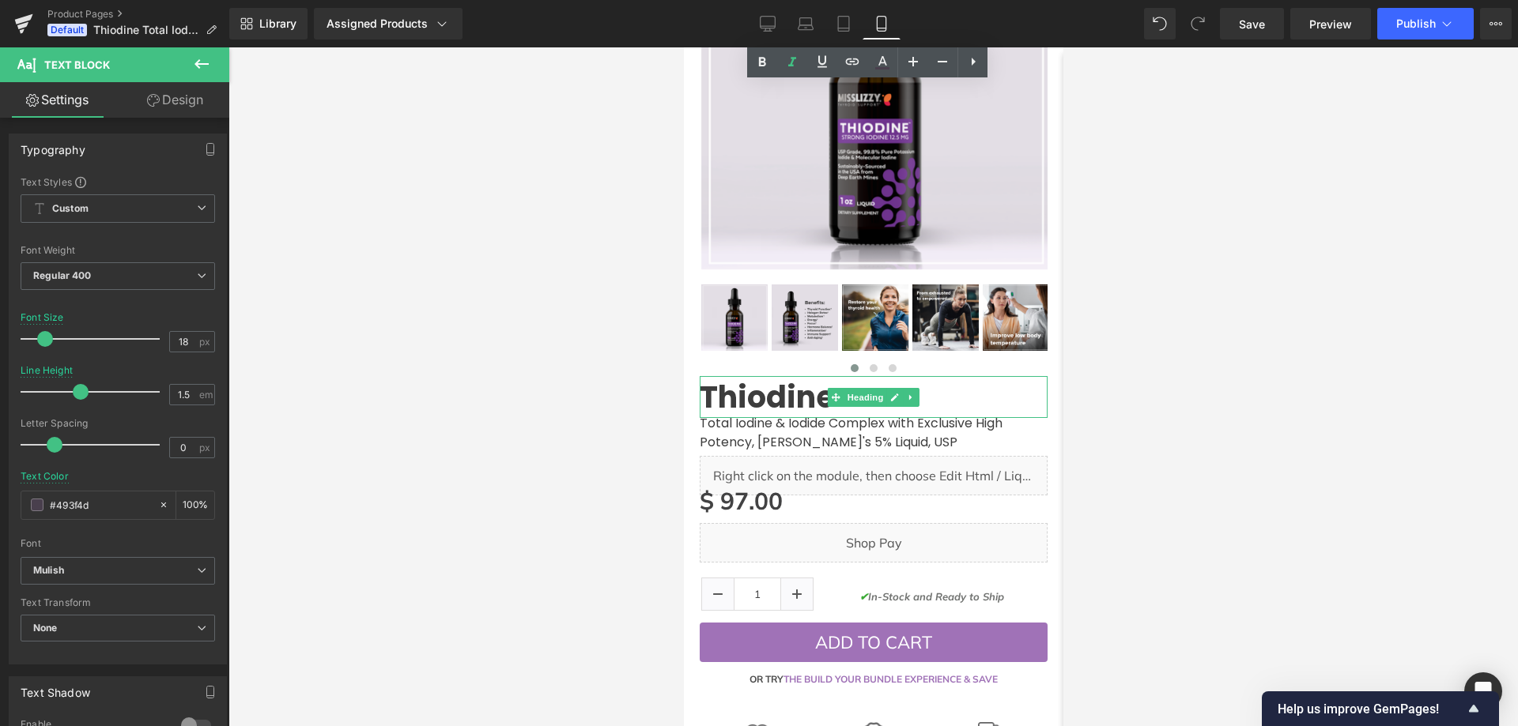
click at [862, 388] on span "Heading" at bounding box center [864, 397] width 43 height 19
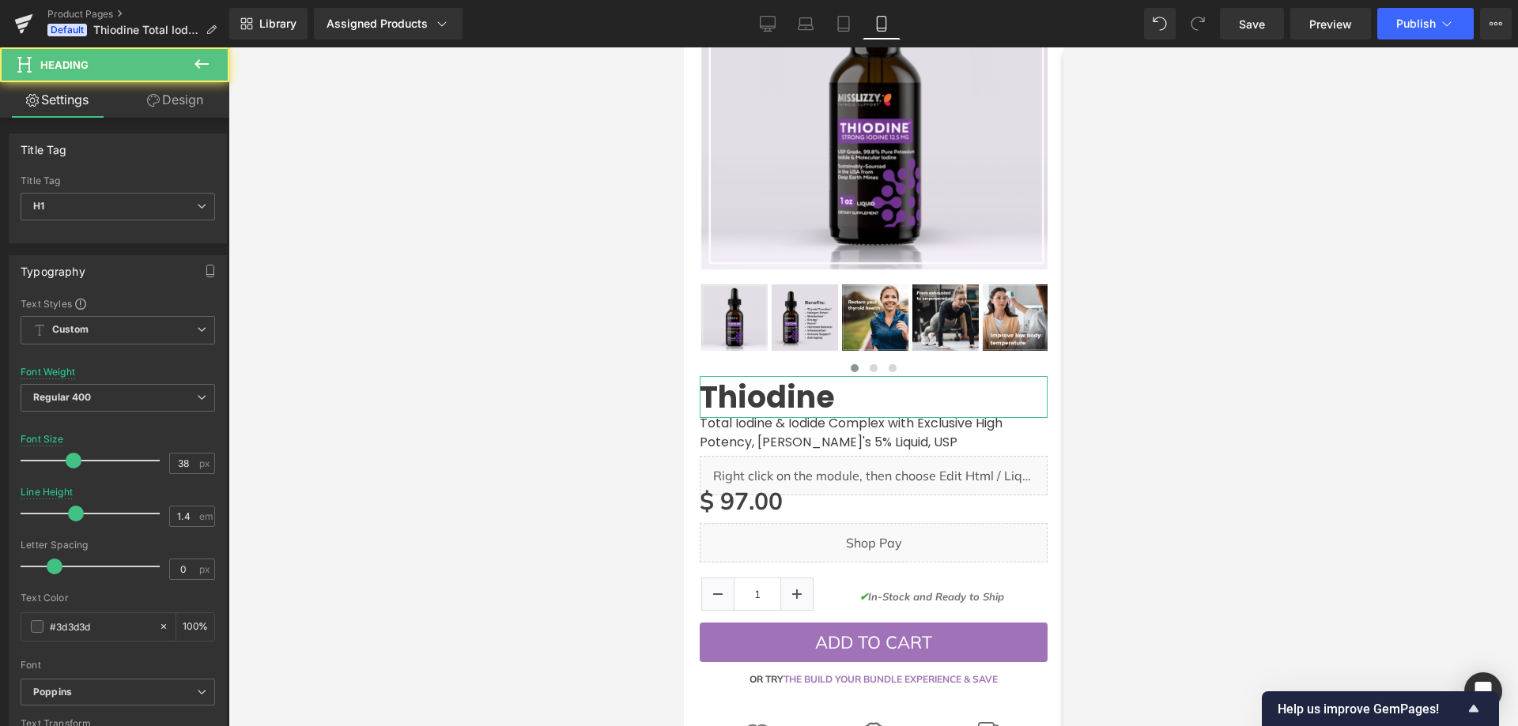
click at [164, 100] on link "Design" at bounding box center [175, 100] width 115 height 36
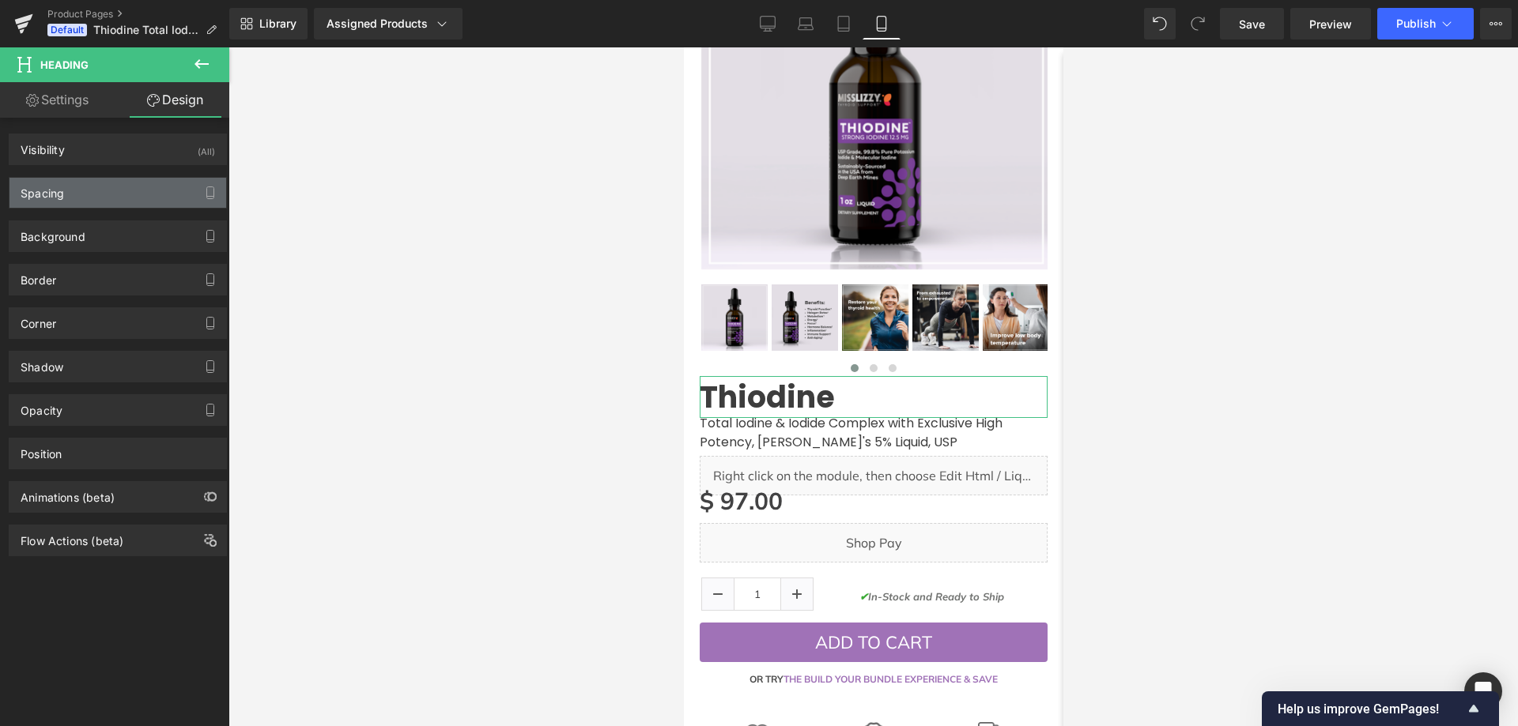
click at [57, 193] on div "Spacing" at bounding box center [42, 189] width 43 height 22
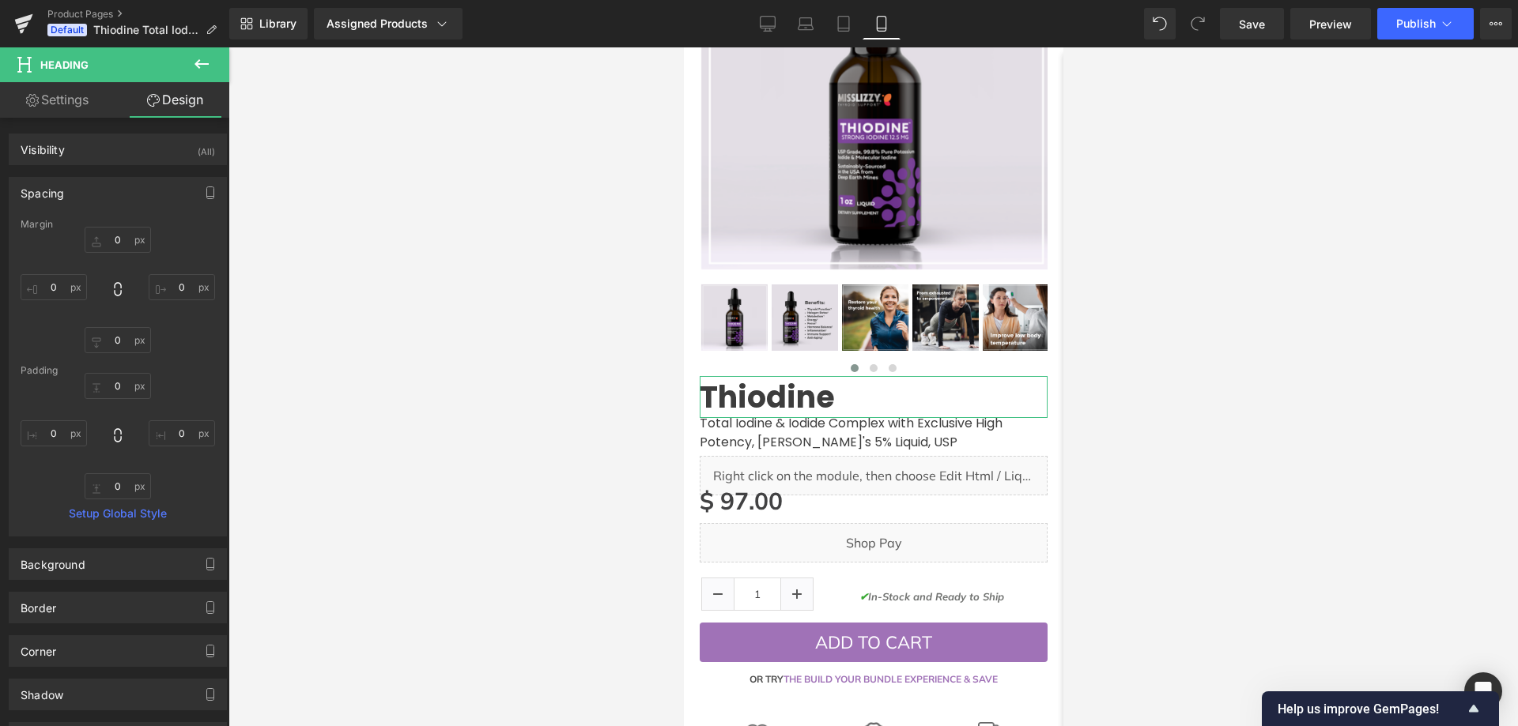
click at [58, 193] on div "Spacing" at bounding box center [42, 189] width 43 height 22
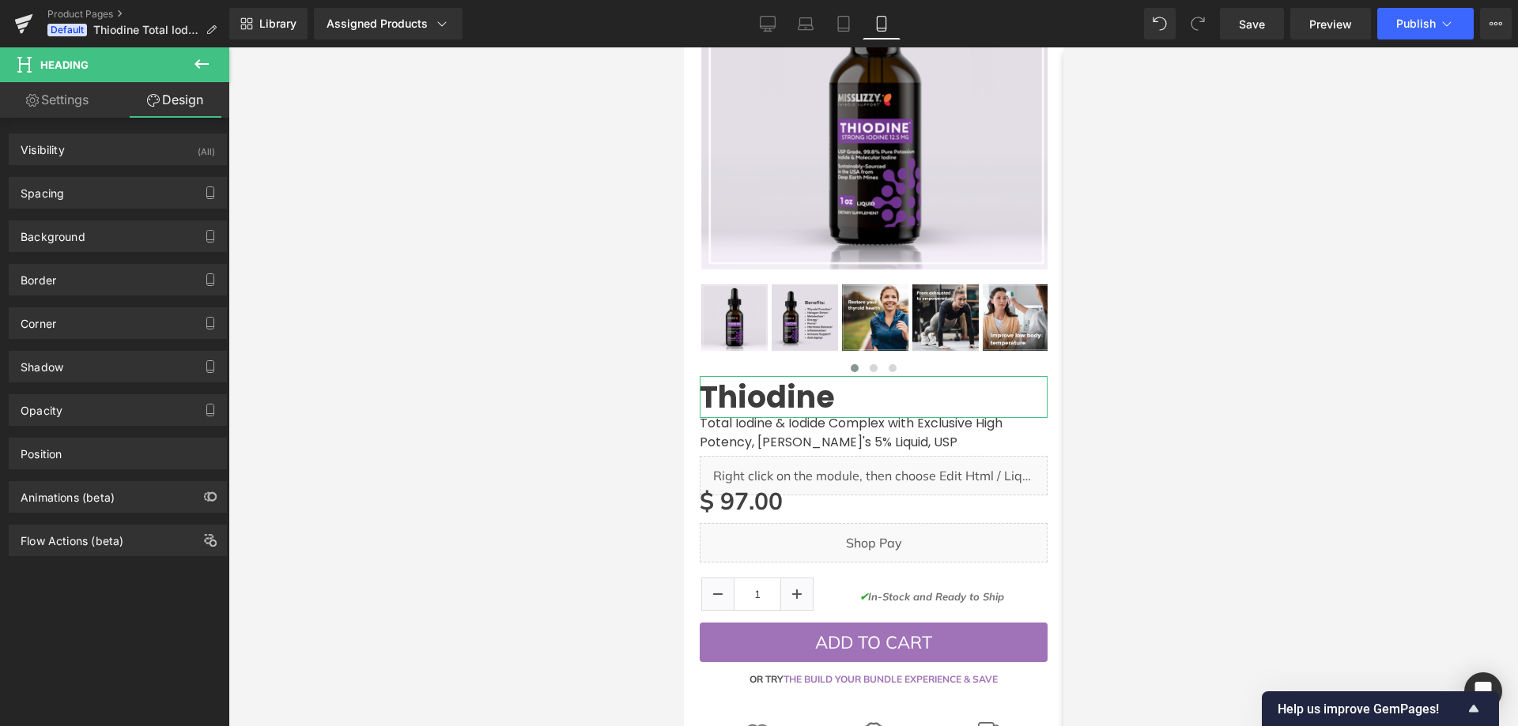
click at [69, 102] on link "Settings" at bounding box center [57, 100] width 115 height 36
type input "100"
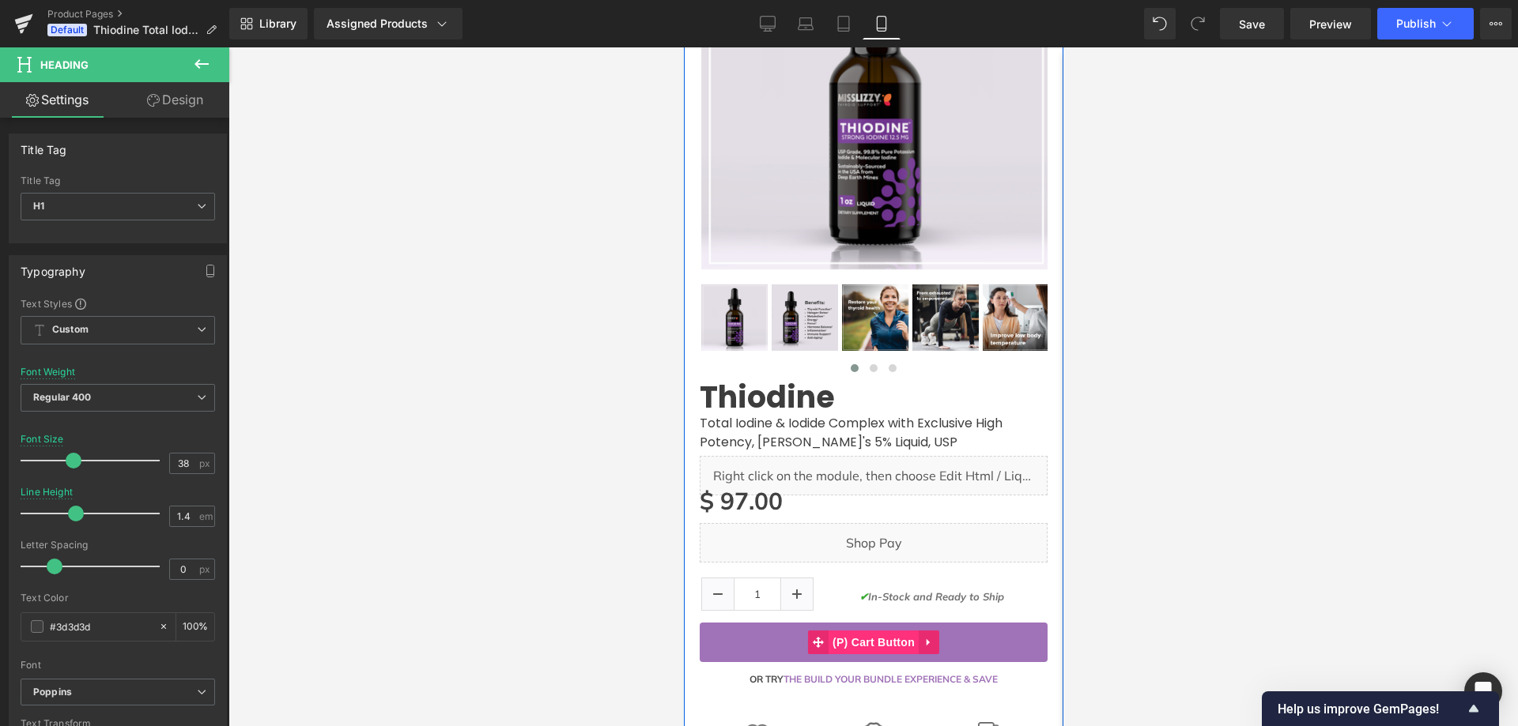
click at [841, 631] on span "(P) Cart Button" at bounding box center [873, 643] width 90 height 24
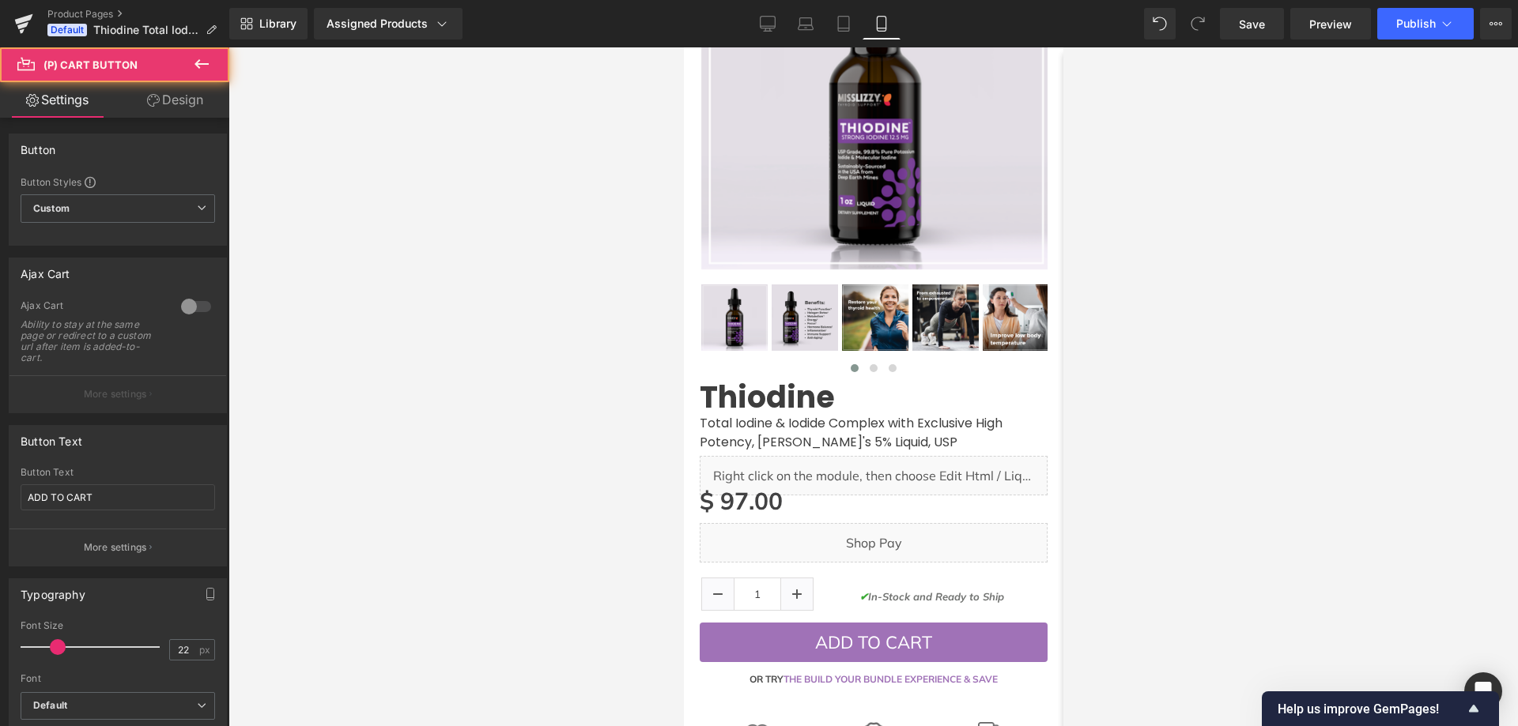
click at [160, 105] on link "Design" at bounding box center [175, 100] width 115 height 36
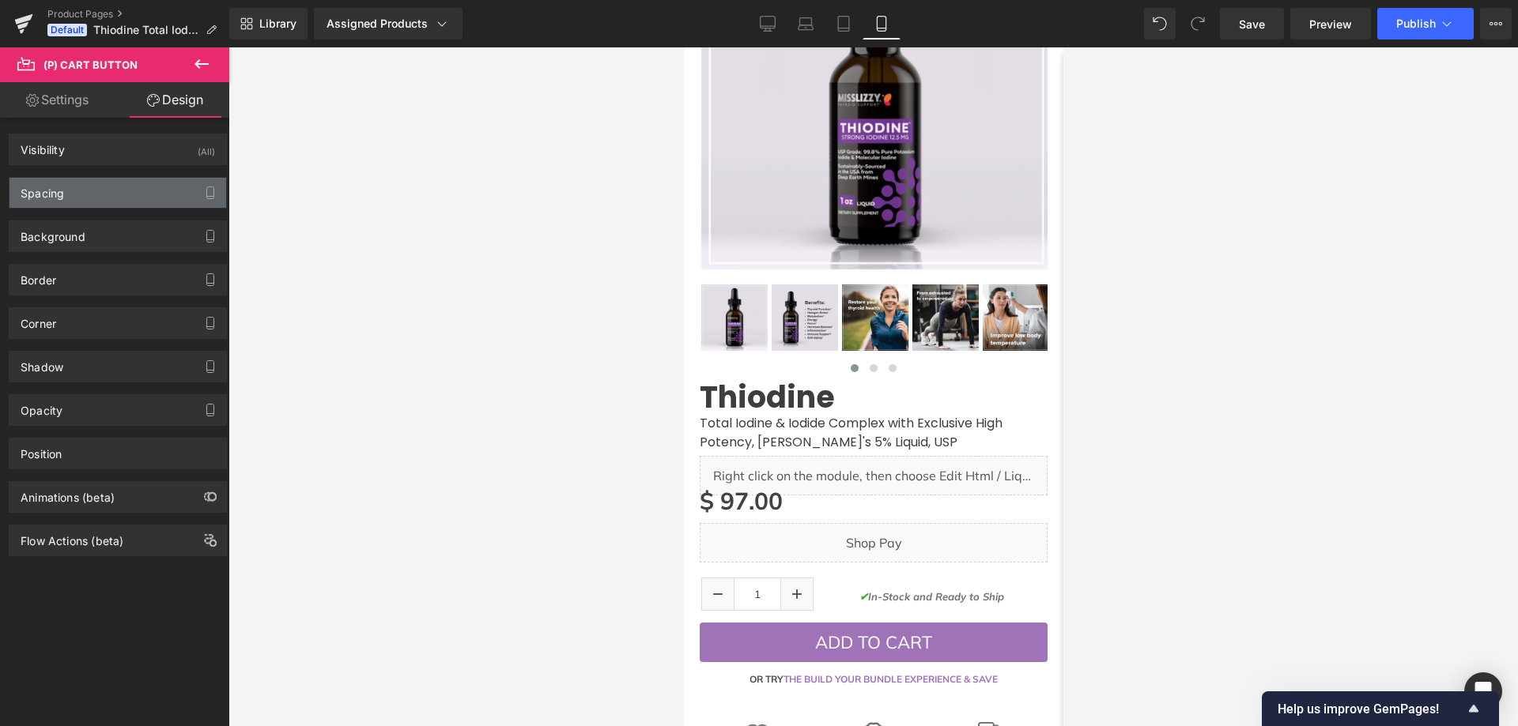
click at [89, 190] on div "Spacing" at bounding box center [117, 193] width 217 height 30
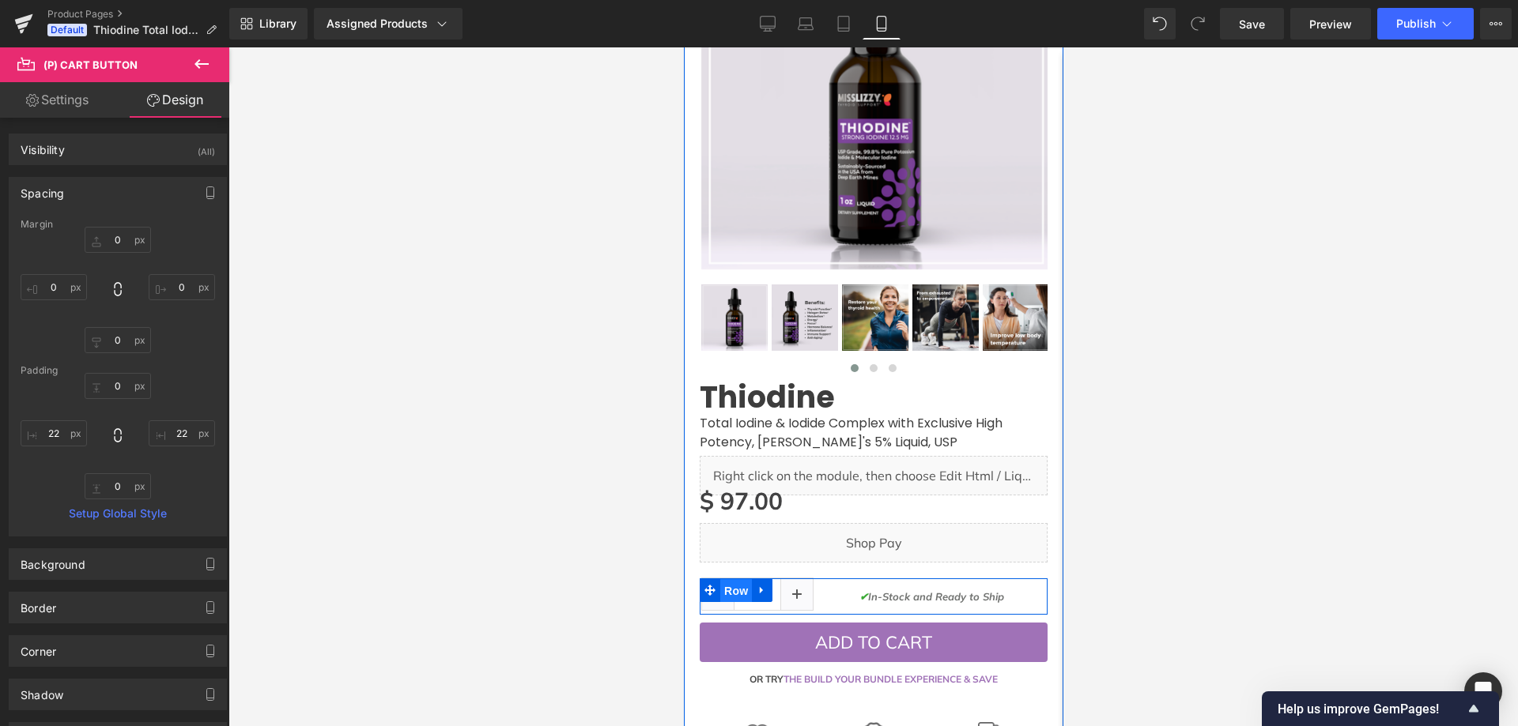
click at [734, 579] on span "Row" at bounding box center [735, 591] width 32 height 24
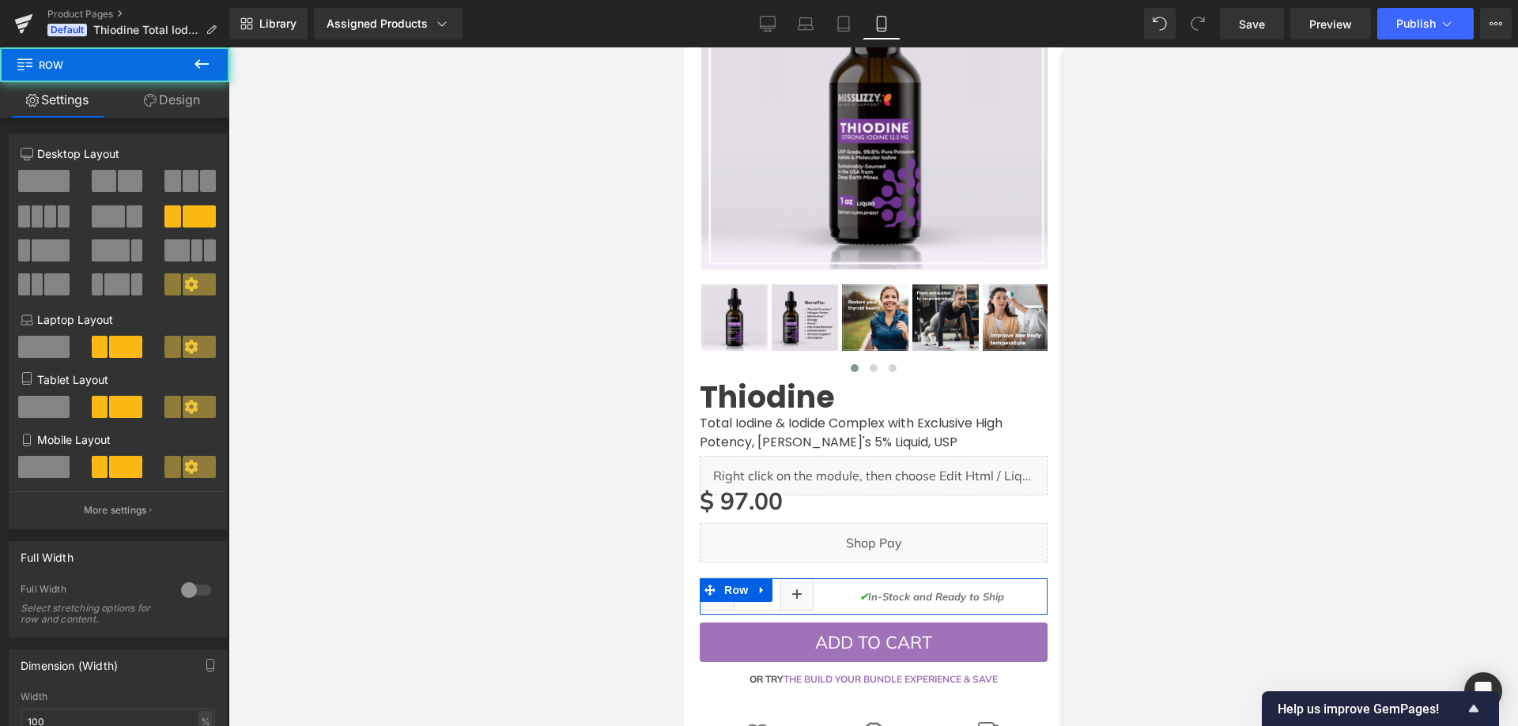
click at [194, 104] on link "Design" at bounding box center [172, 100] width 115 height 36
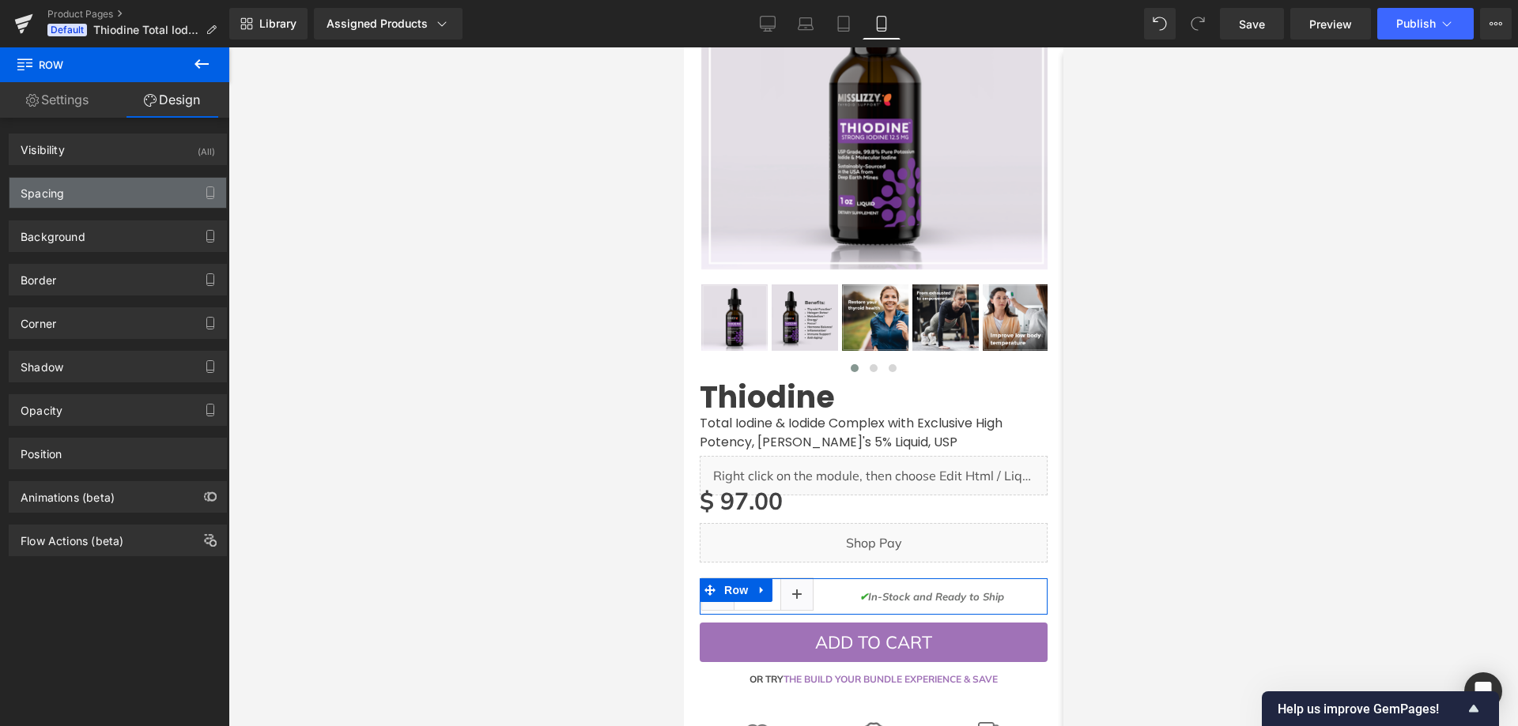
click at [100, 202] on div "Spacing" at bounding box center [117, 193] width 217 height 30
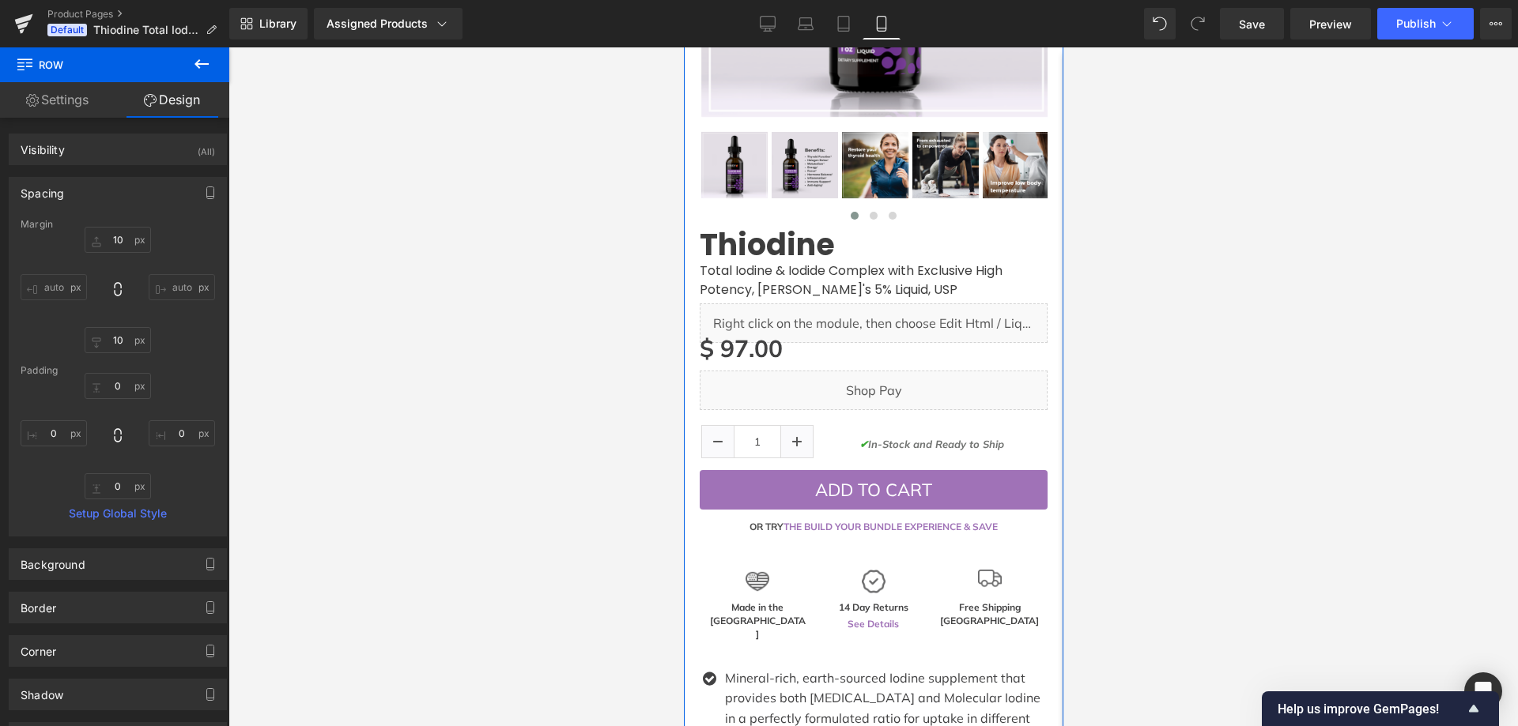
scroll to position [474, 0]
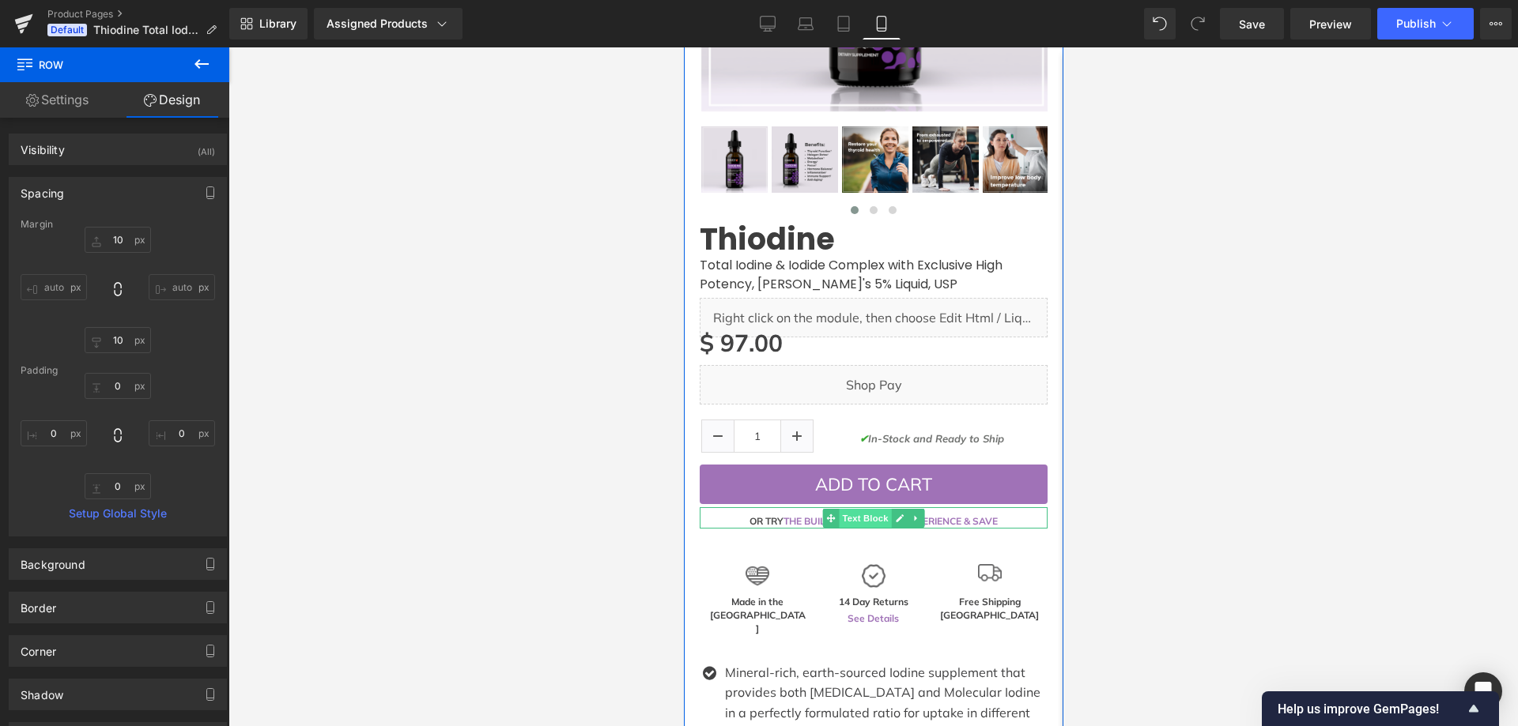
click at [845, 509] on span "Text Block" at bounding box center [864, 518] width 52 height 19
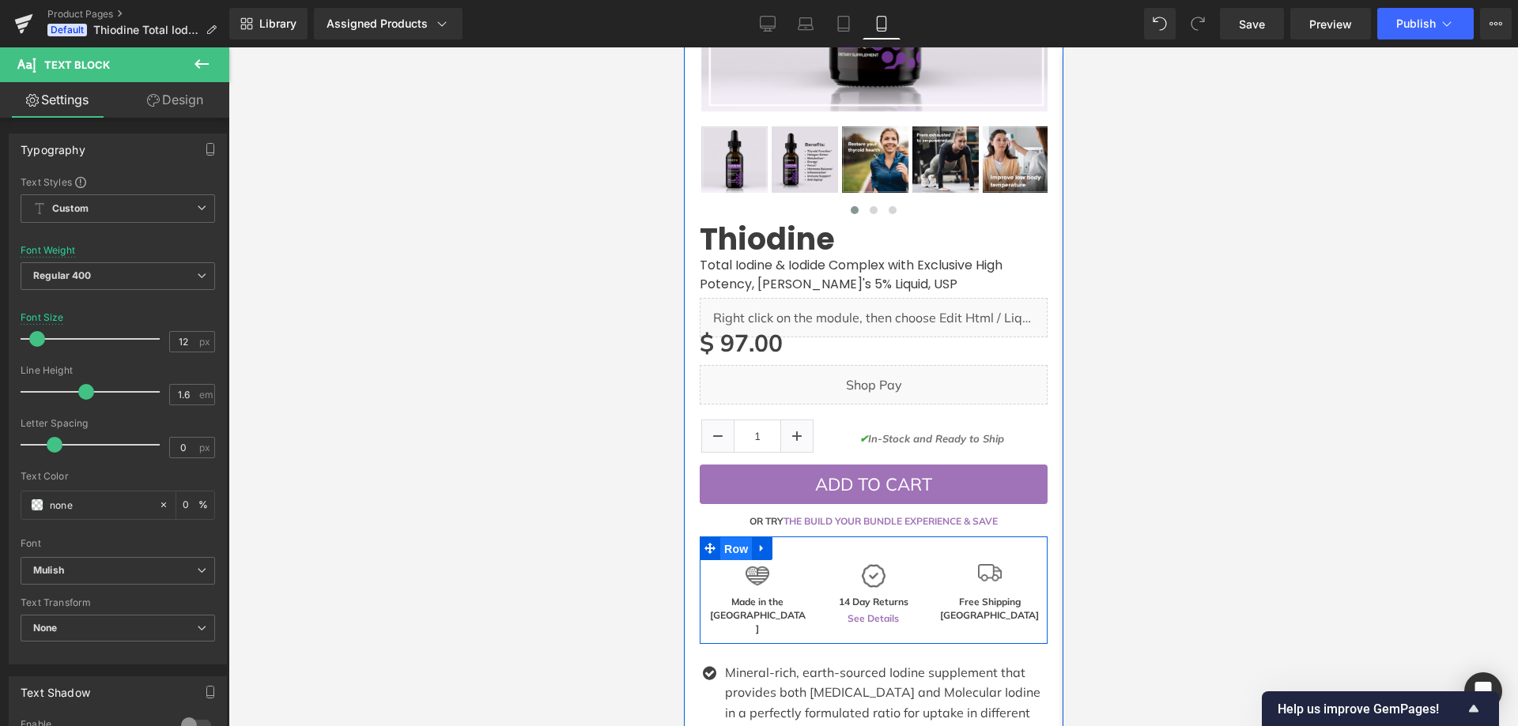
click at [734, 538] on span "Row" at bounding box center [735, 550] width 32 height 24
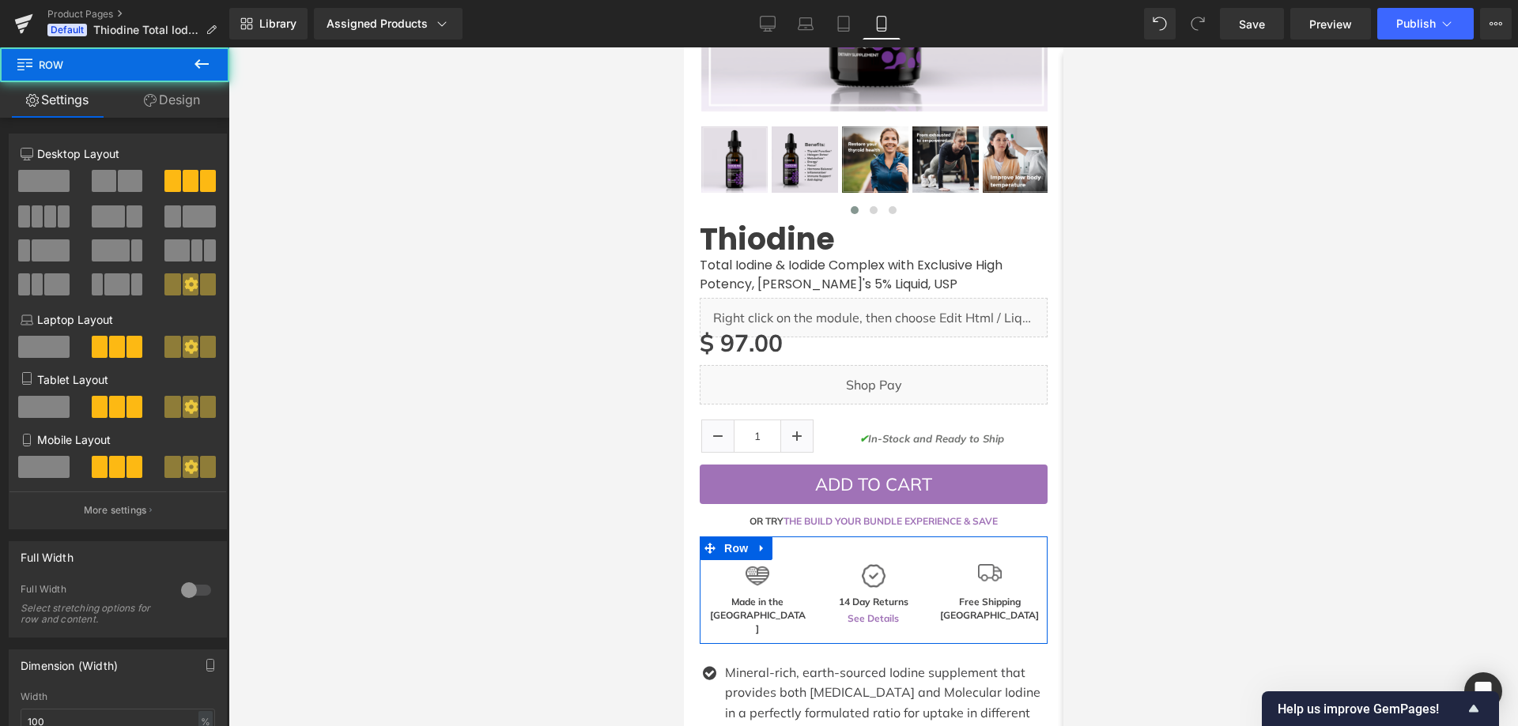
click at [175, 107] on link "Design" at bounding box center [172, 100] width 115 height 36
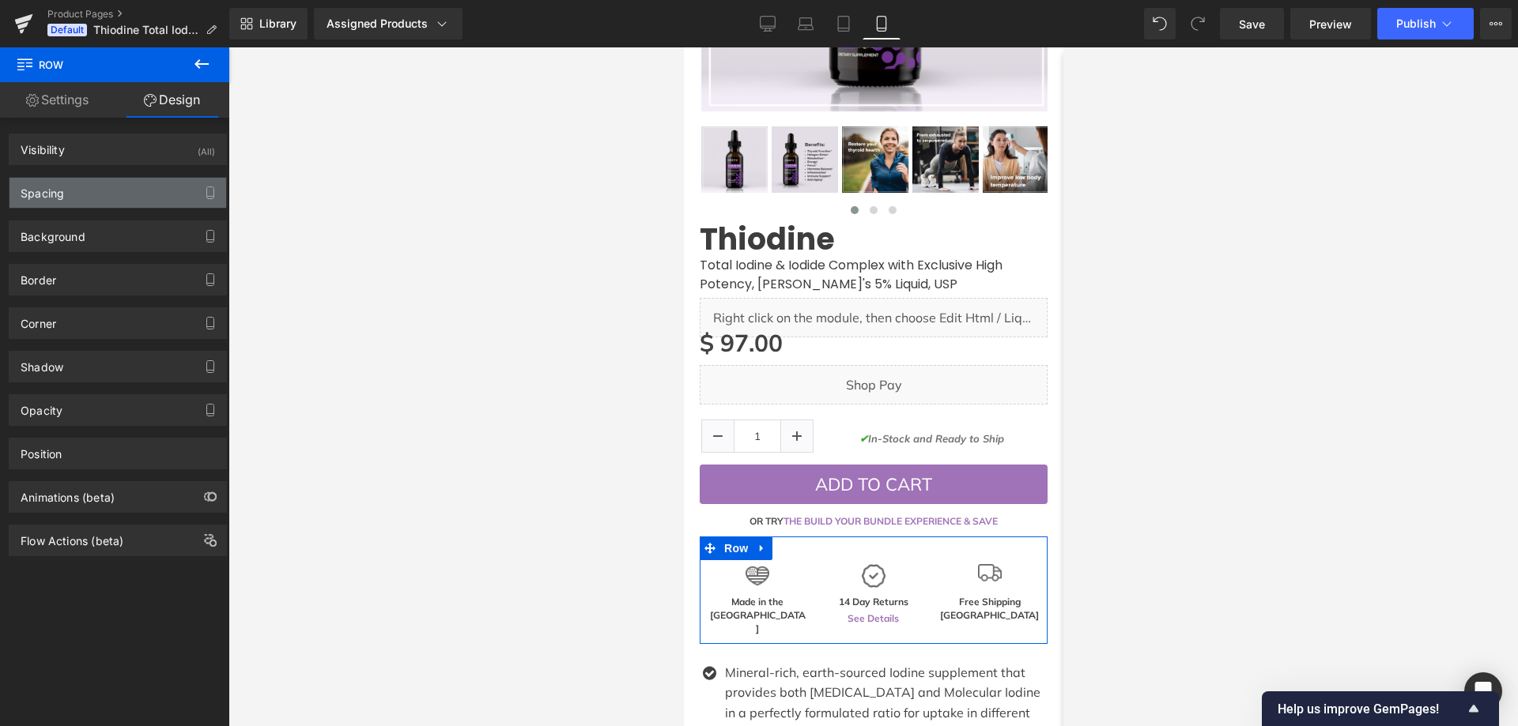
click at [59, 187] on div "Spacing" at bounding box center [42, 189] width 43 height 22
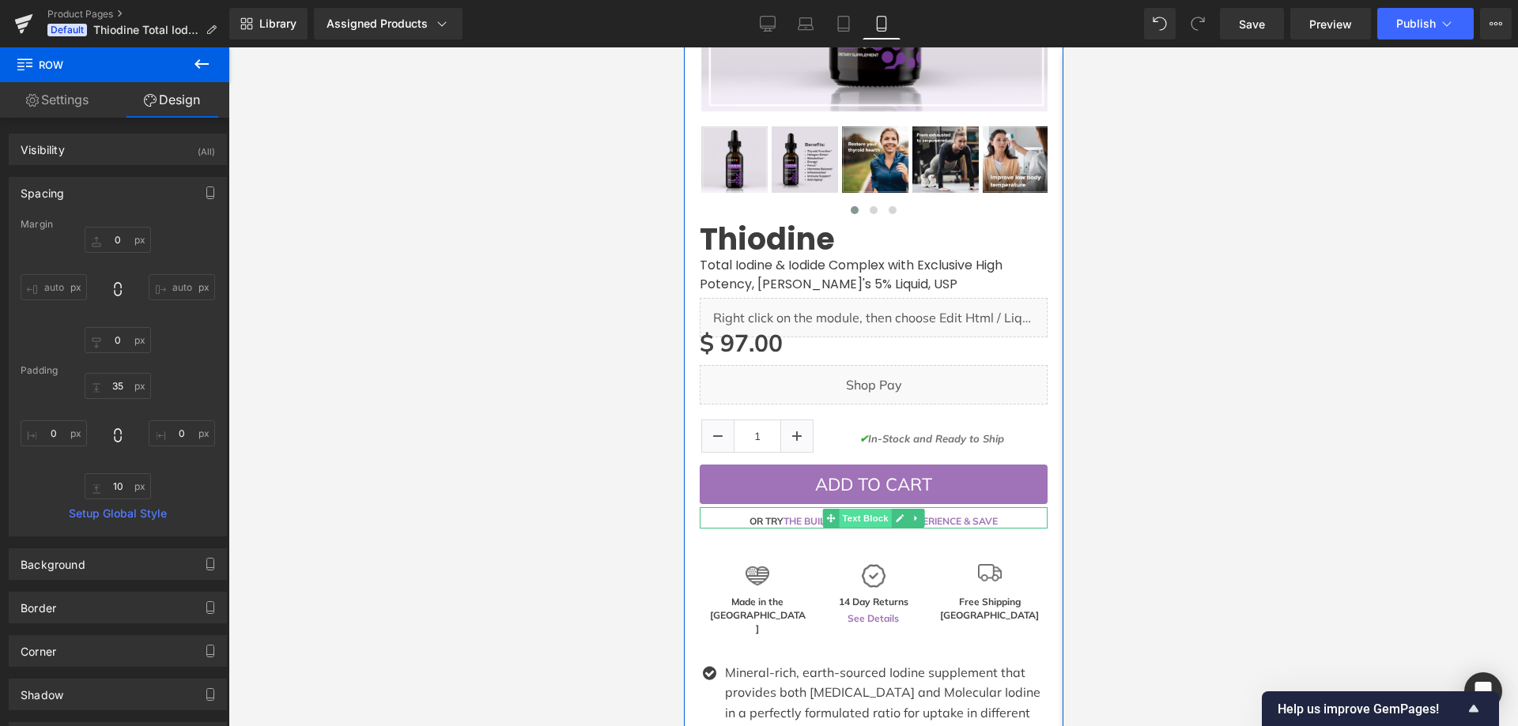
click at [849, 509] on span "Text Block" at bounding box center [864, 518] width 52 height 19
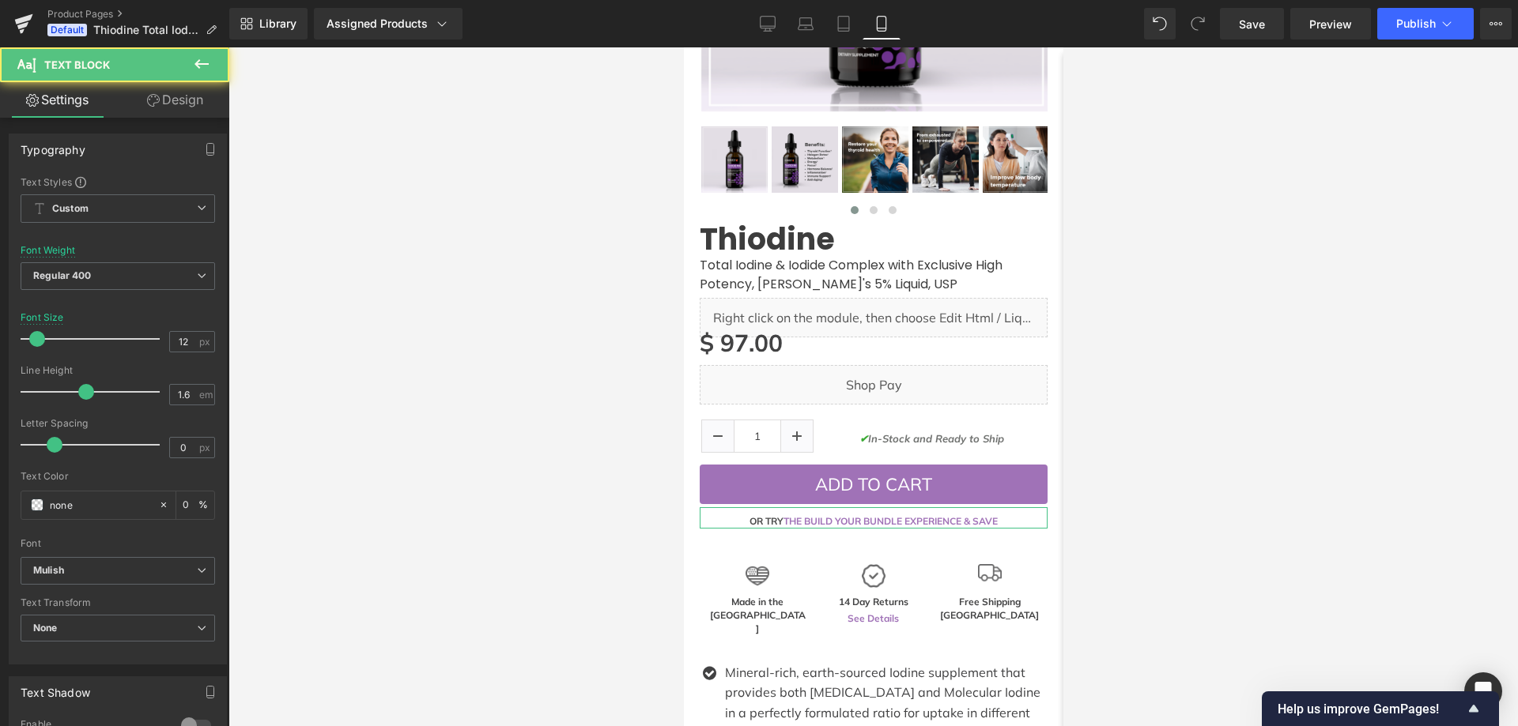
click at [169, 100] on link "Design" at bounding box center [175, 100] width 115 height 36
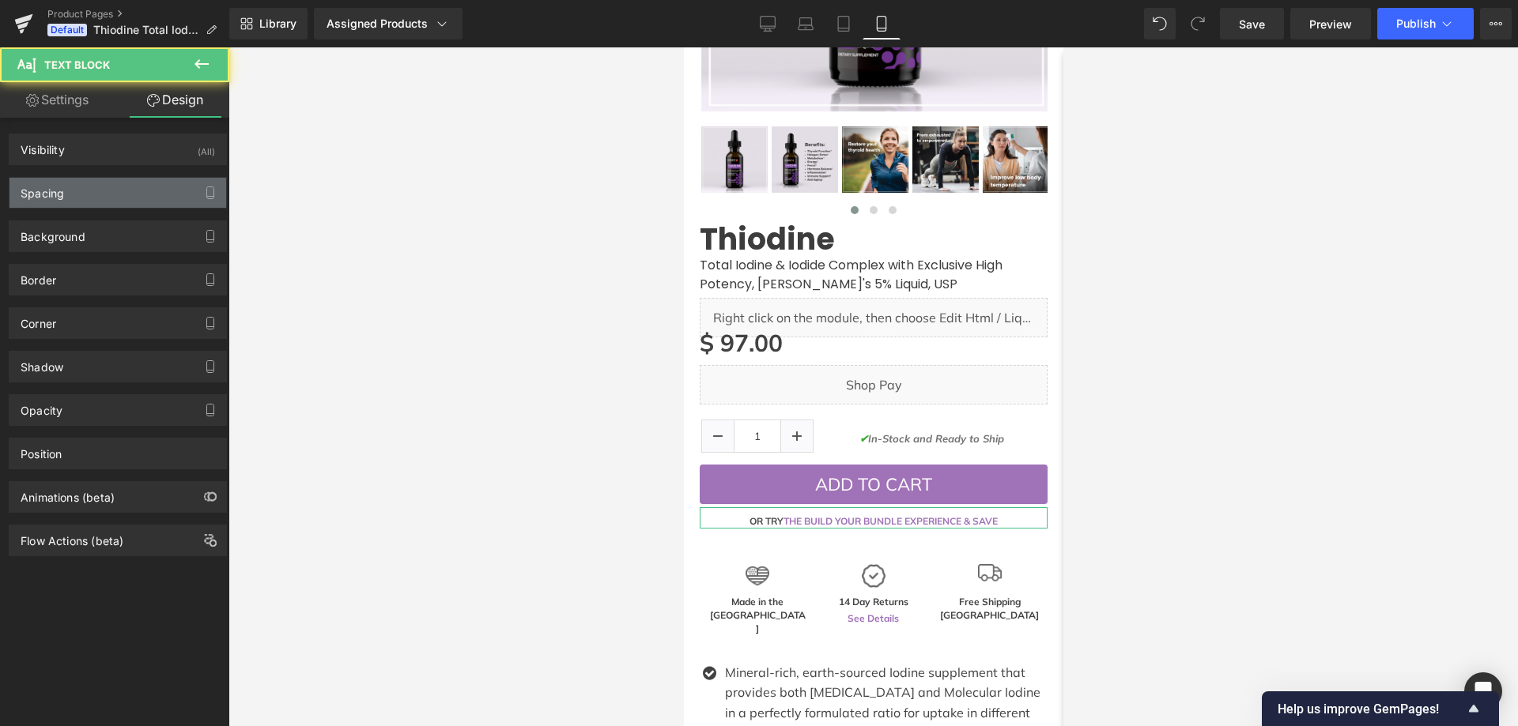
click at [123, 190] on div "Spacing" at bounding box center [117, 193] width 217 height 30
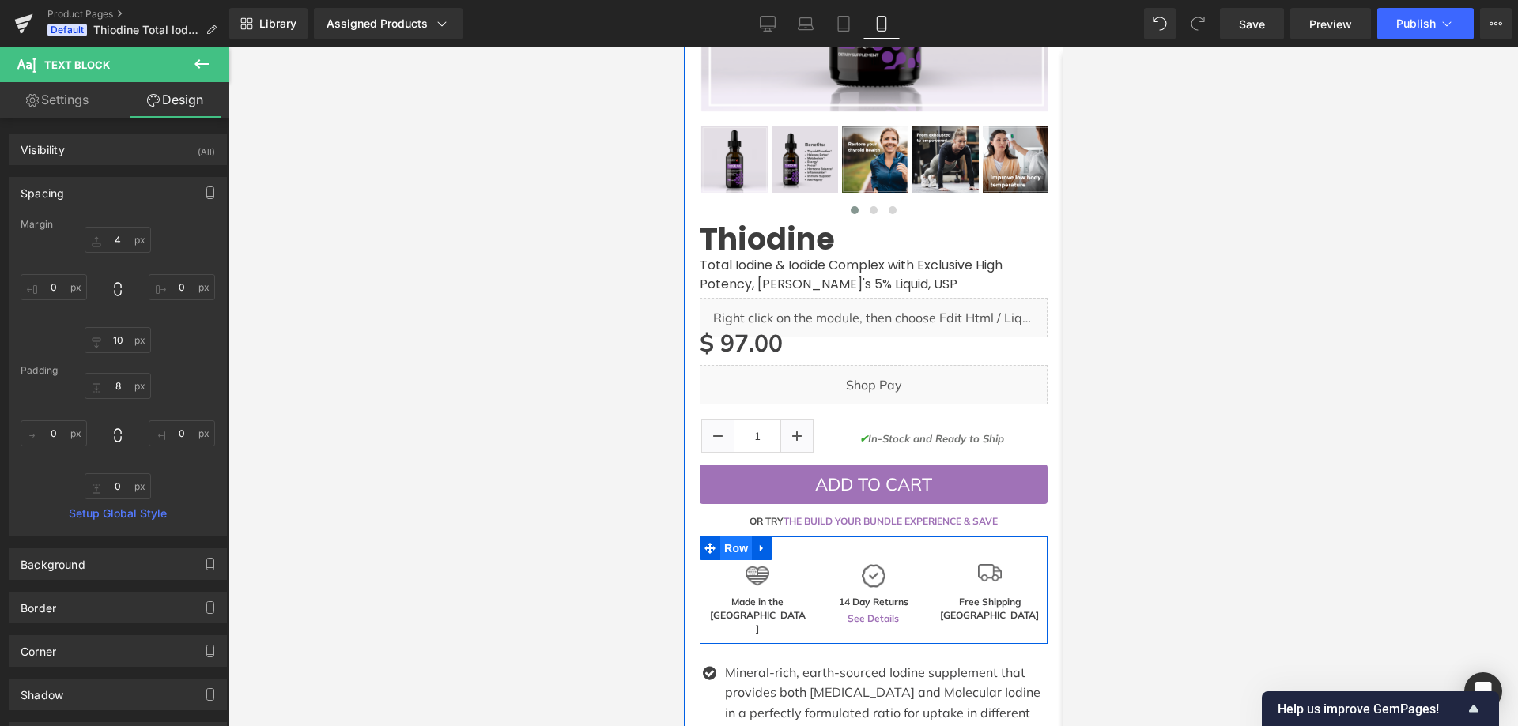
click at [741, 537] on span "Row" at bounding box center [735, 549] width 32 height 24
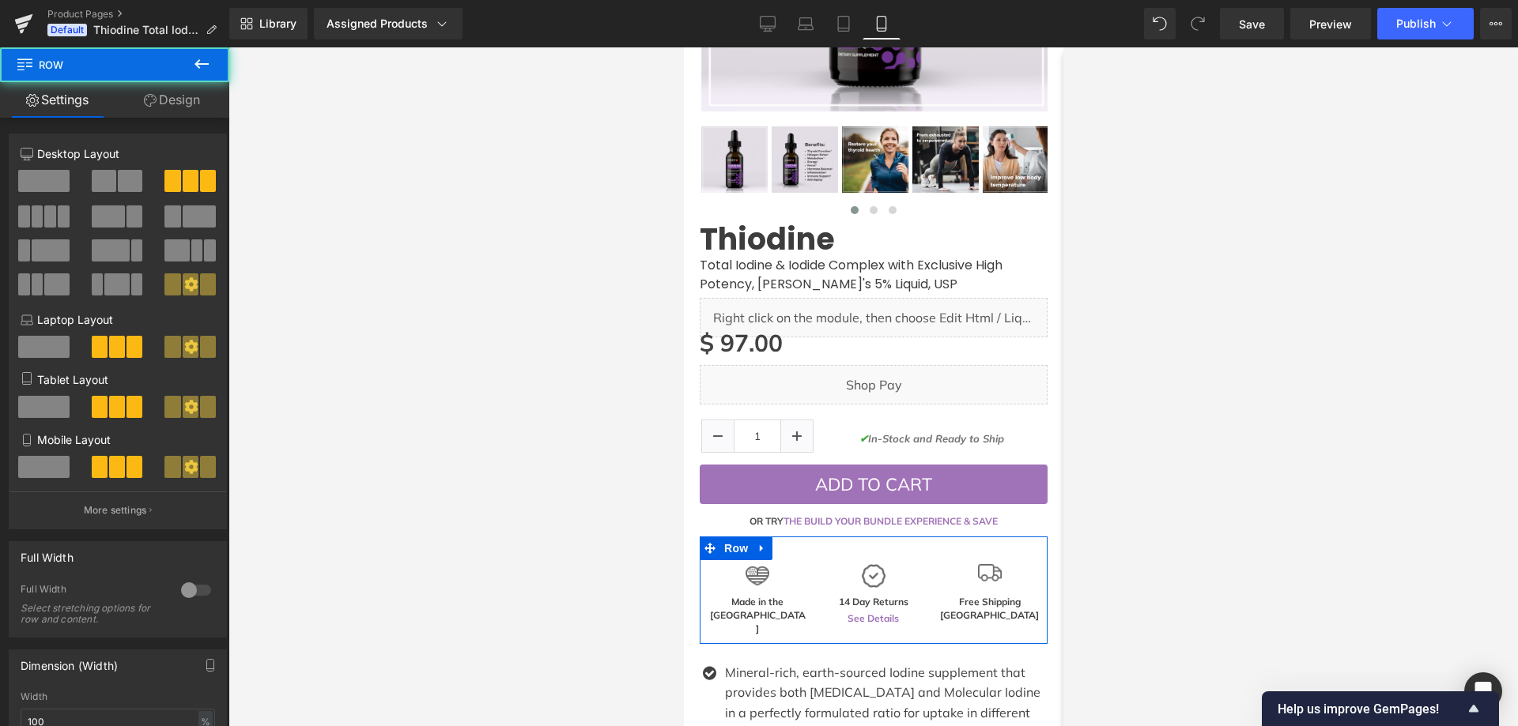
click at [206, 113] on link "Design" at bounding box center [172, 100] width 115 height 36
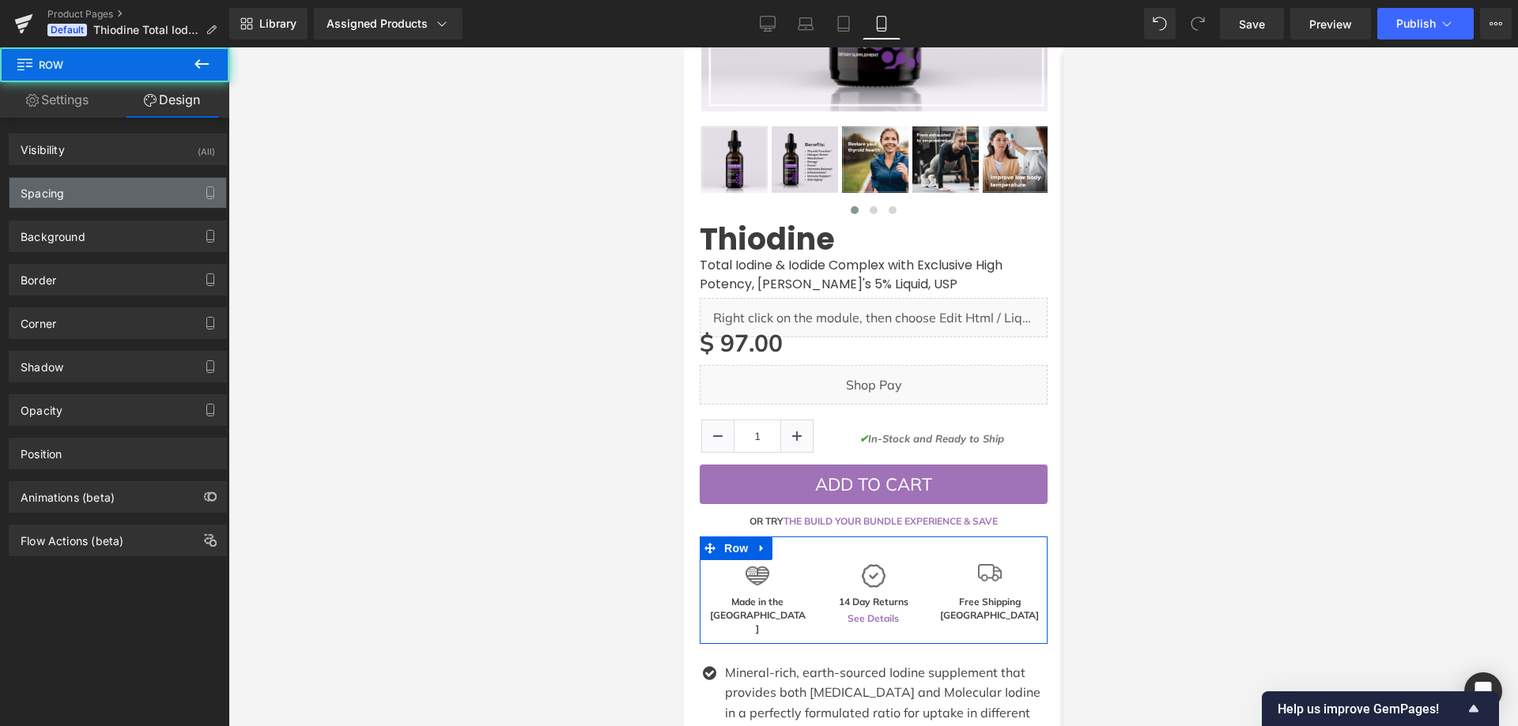
click at [96, 194] on div "Spacing" at bounding box center [117, 193] width 217 height 30
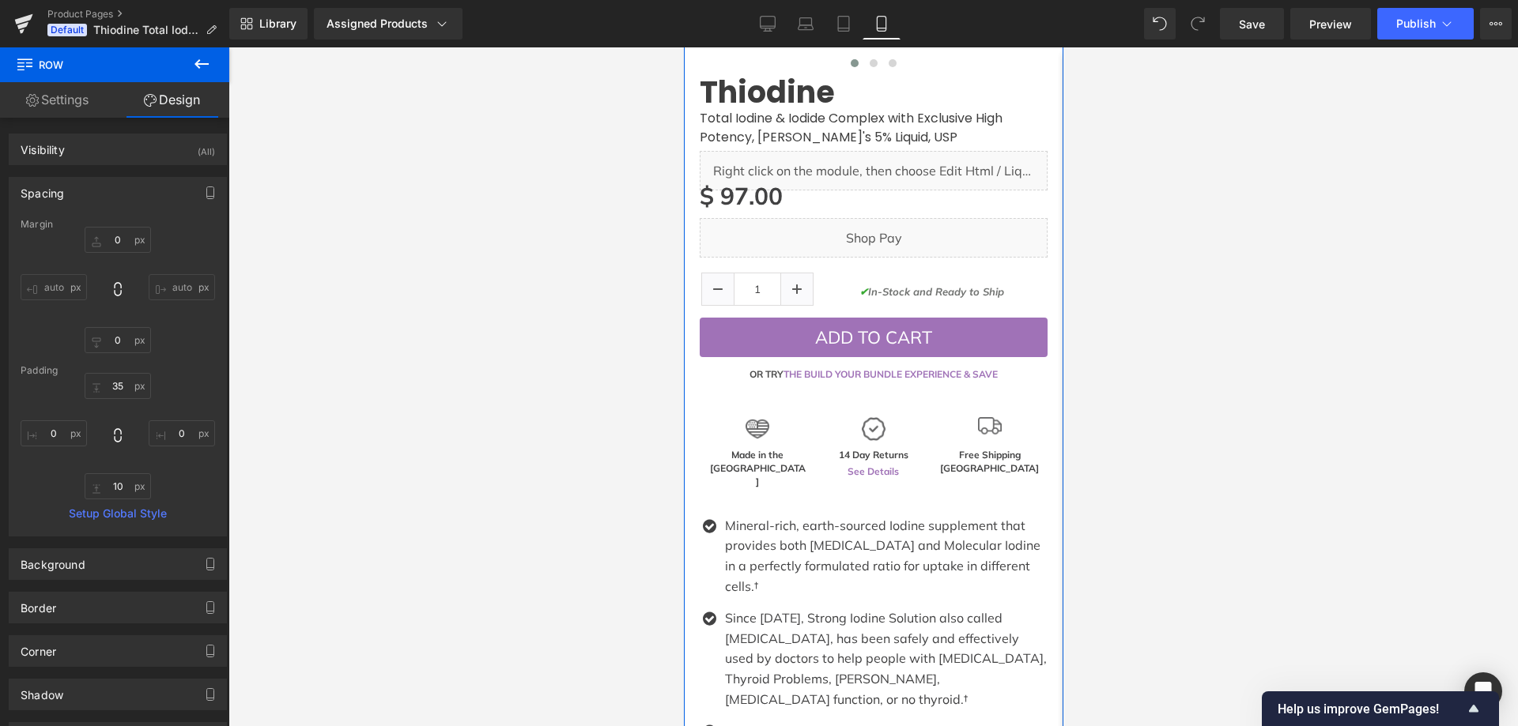
scroll to position [632, 0]
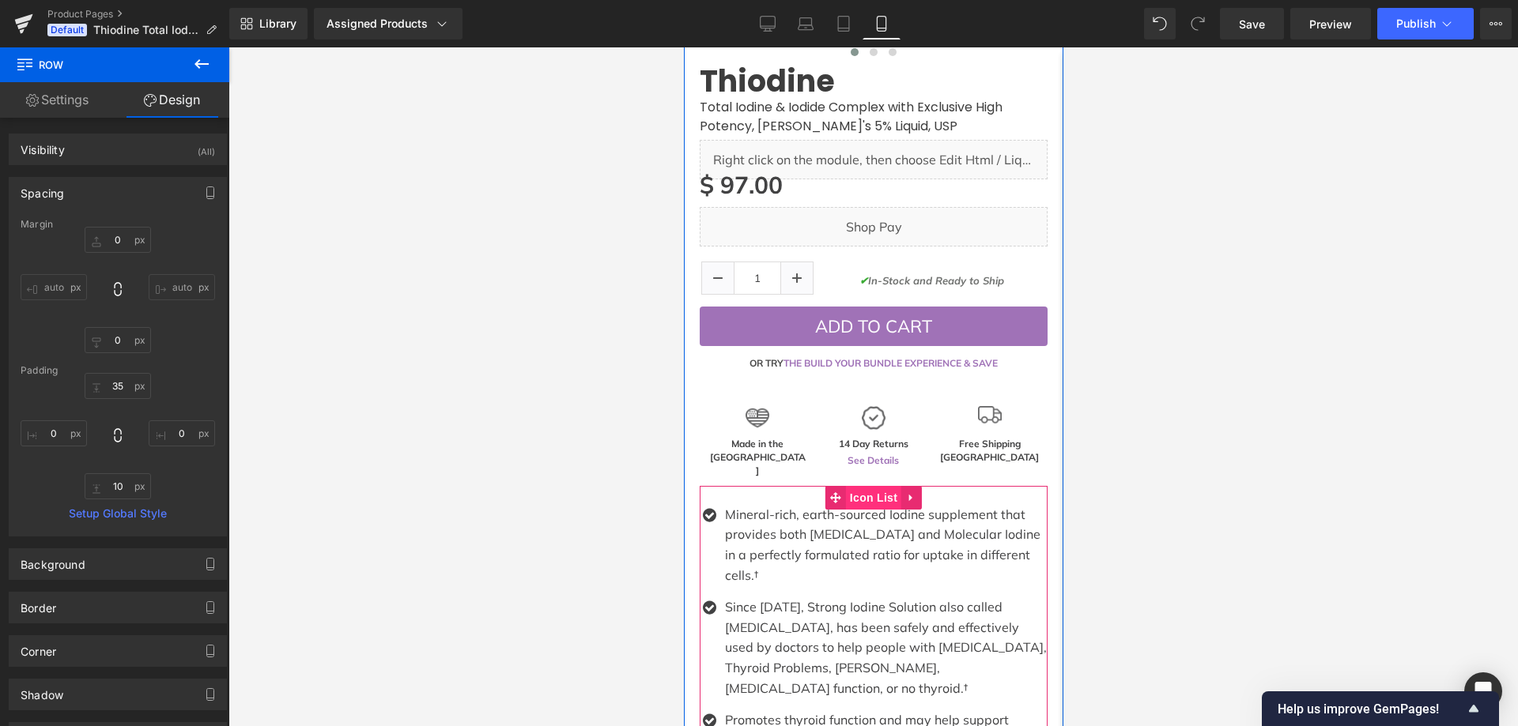
click at [869, 486] on span "Icon List" at bounding box center [872, 498] width 55 height 24
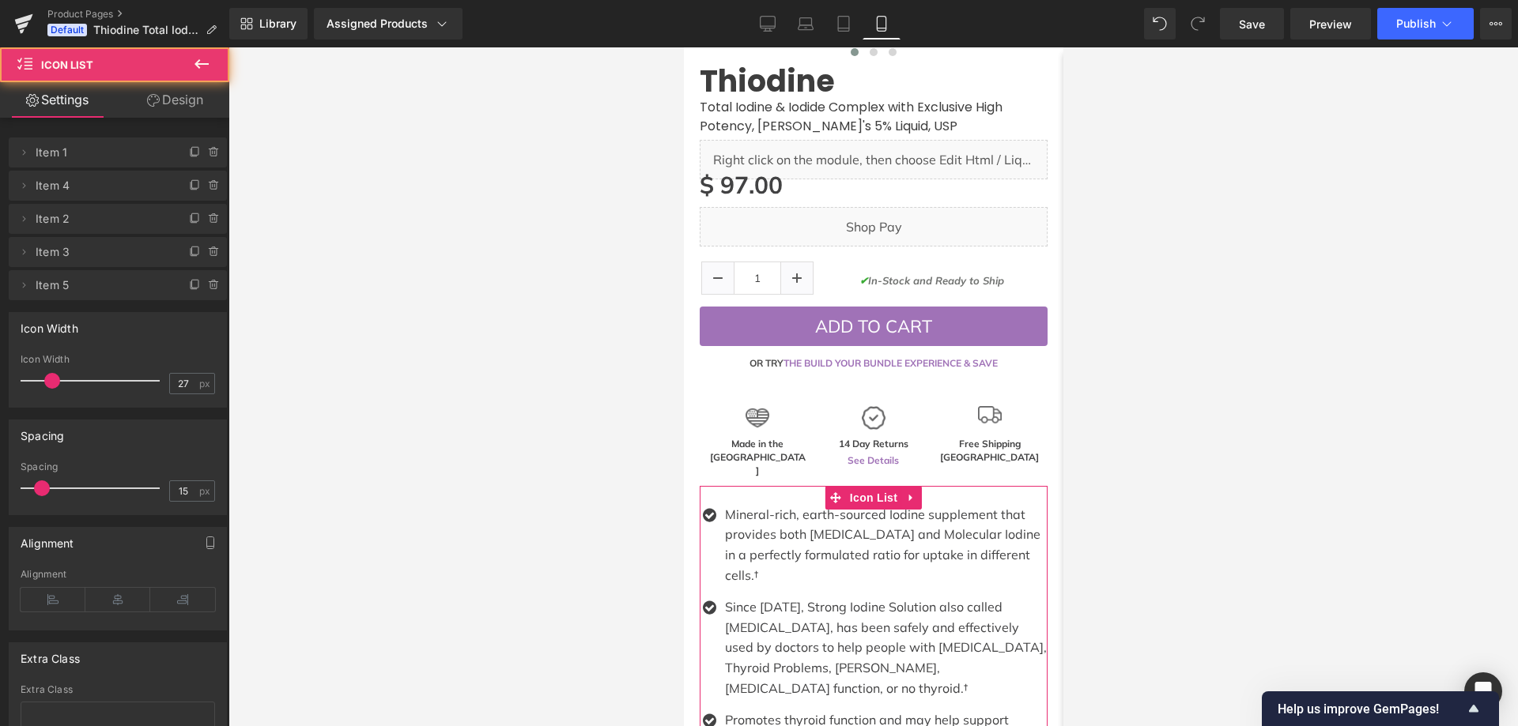
click at [169, 123] on div "Delete Cancel Item 1 Item 1 Name Item 1 Delete Cancel Item 4 Item 4 Name Item 4…" at bounding box center [118, 211] width 236 height 179
click at [167, 119] on div "Delete Cancel Item 1 Item 1 Name Item 1 Delete Cancel Item 4 Item 4 Name Item 4…" at bounding box center [118, 458] width 236 height 680
click at [167, 111] on link "Design" at bounding box center [175, 100] width 115 height 36
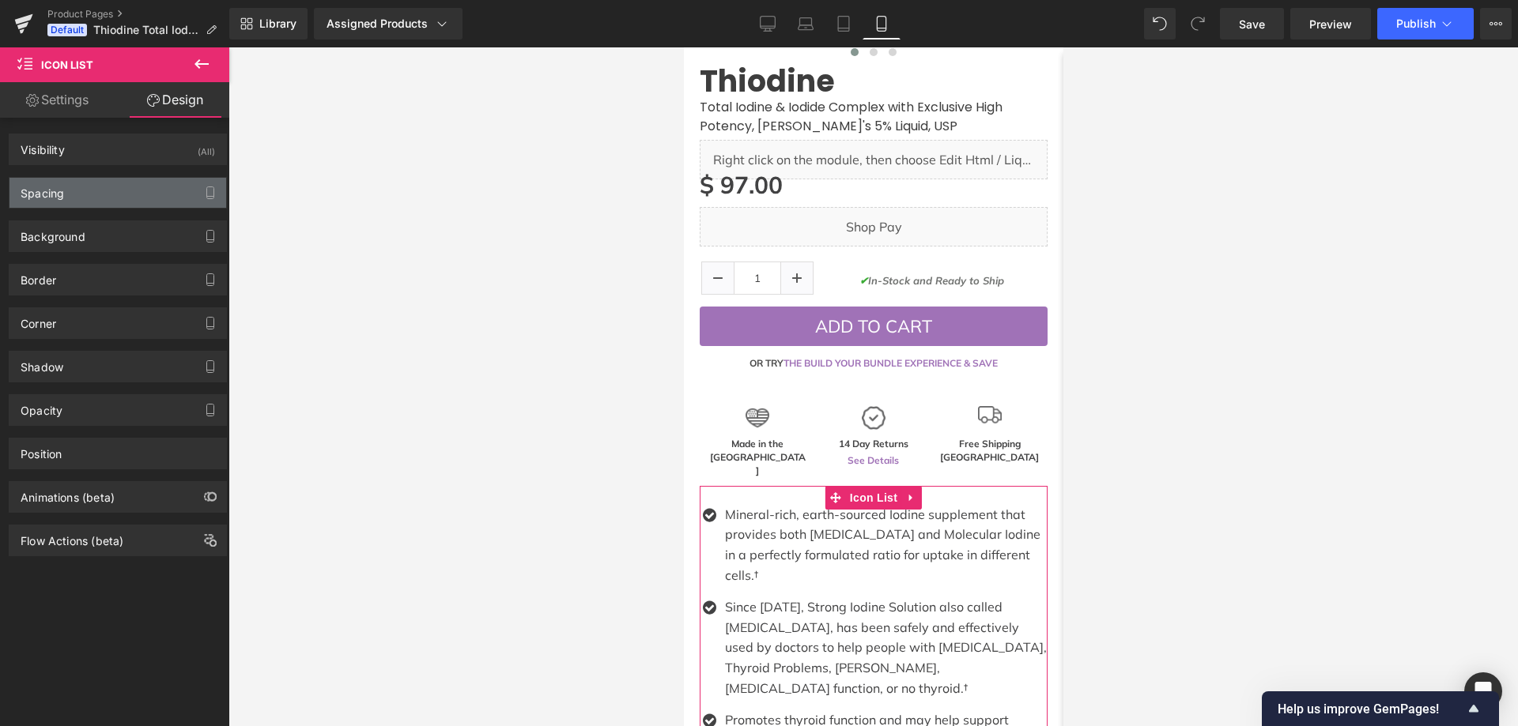
click at [82, 183] on div "Spacing" at bounding box center [117, 193] width 217 height 30
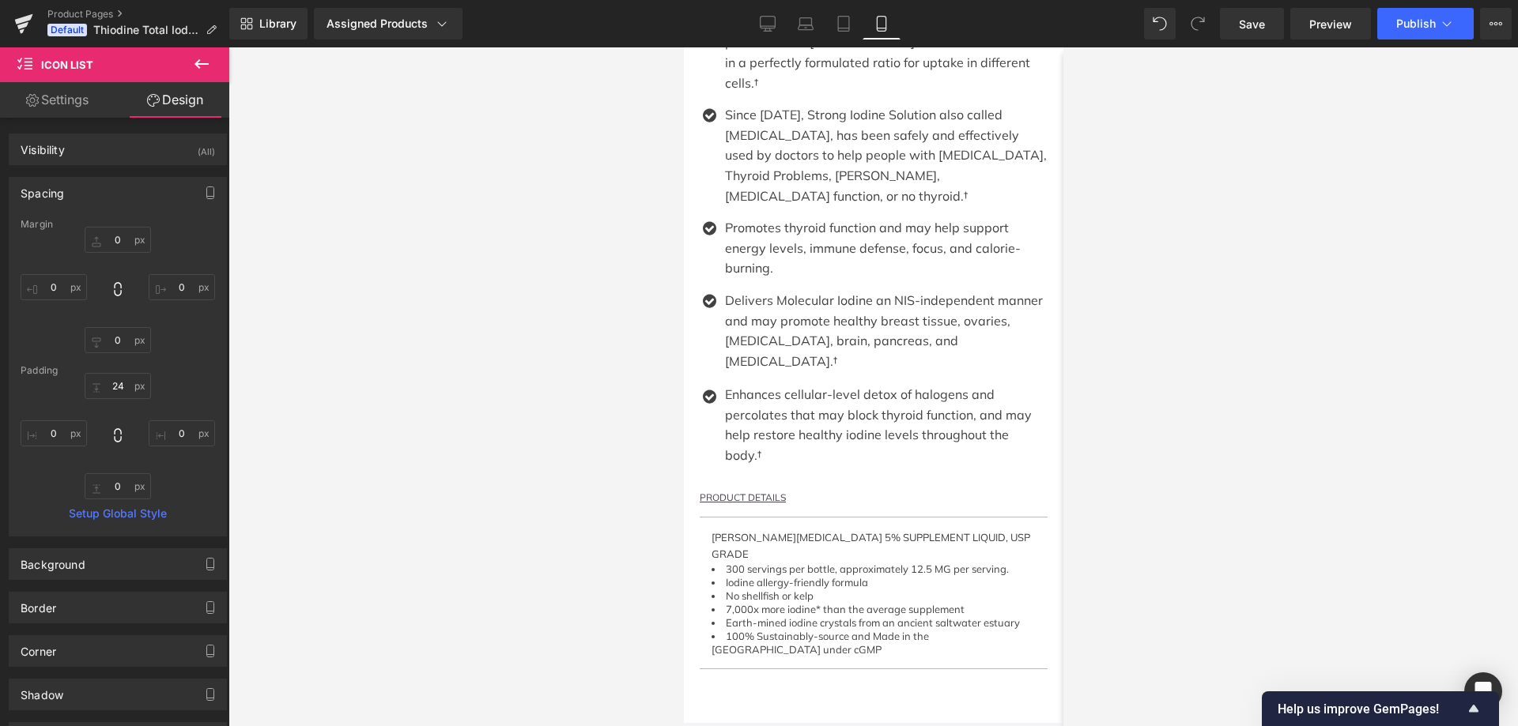
scroll to position [1107, 0]
